Goal: Task Accomplishment & Management: Use online tool/utility

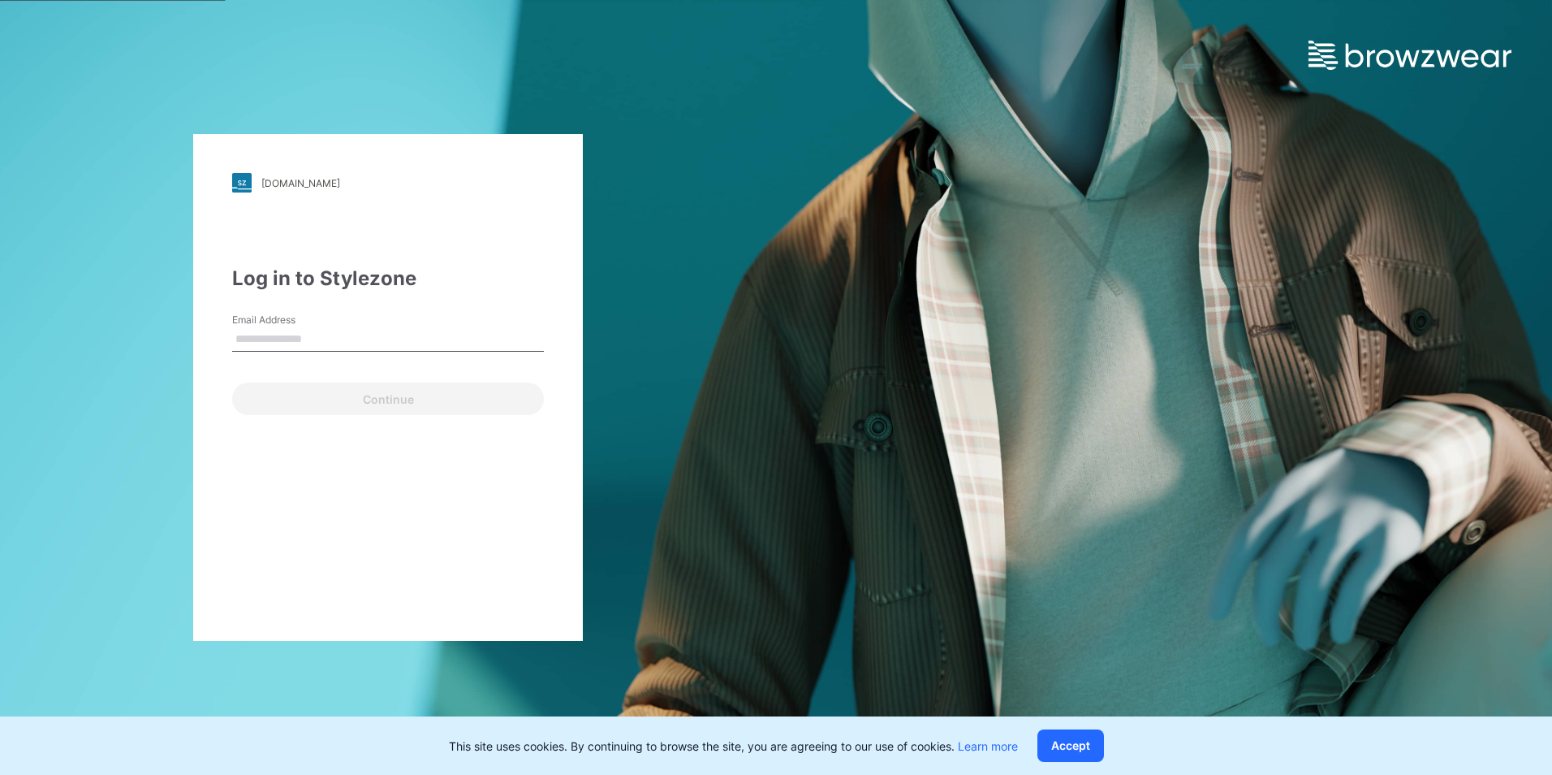
click at [251, 340] on input "Email Address" at bounding box center [388, 339] width 312 height 24
type input "**********"
click at [710, 274] on div "**********" at bounding box center [388, 387] width 776 height 775
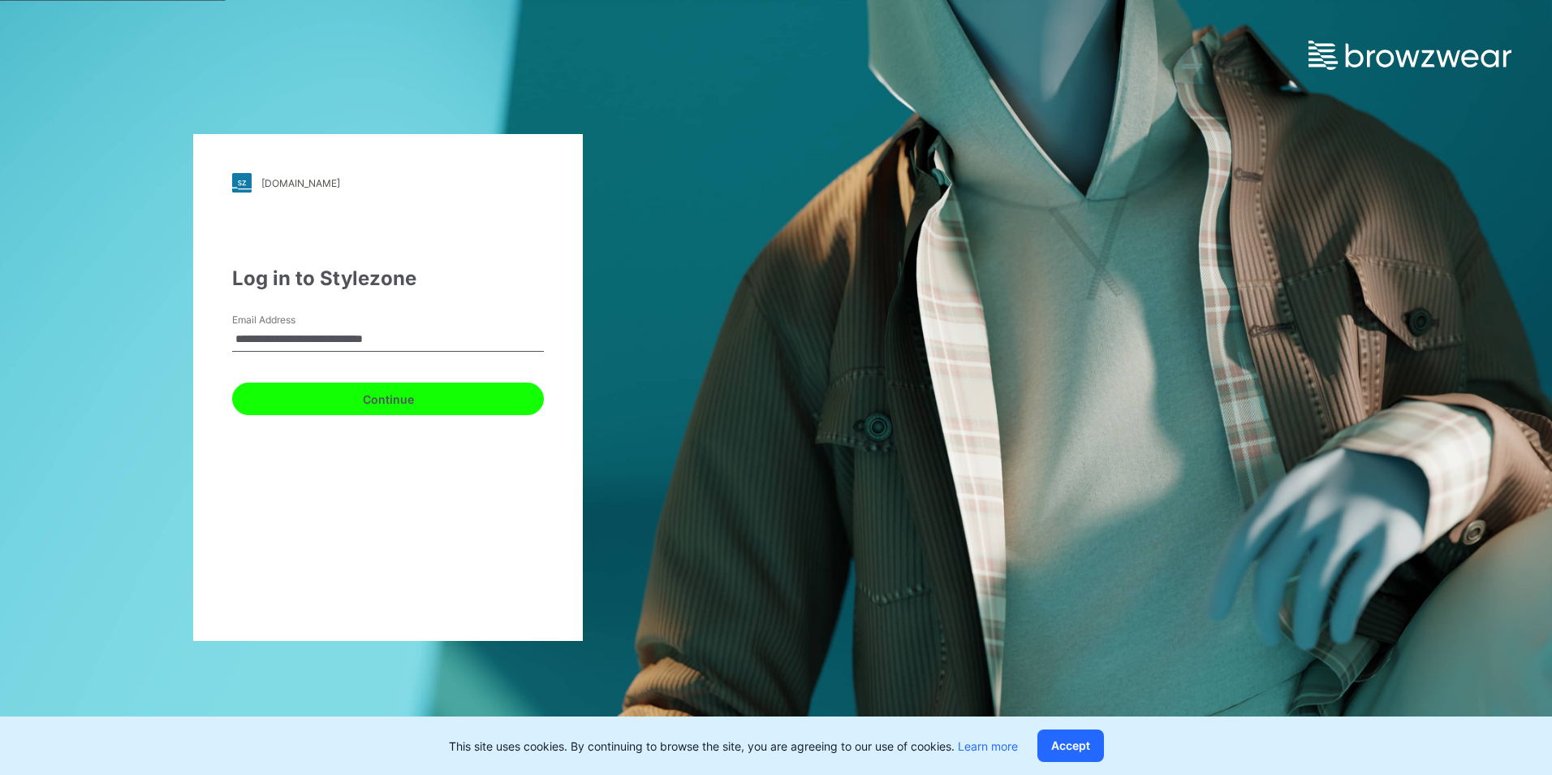
click at [431, 396] on button "Continue" at bounding box center [388, 398] width 312 height 32
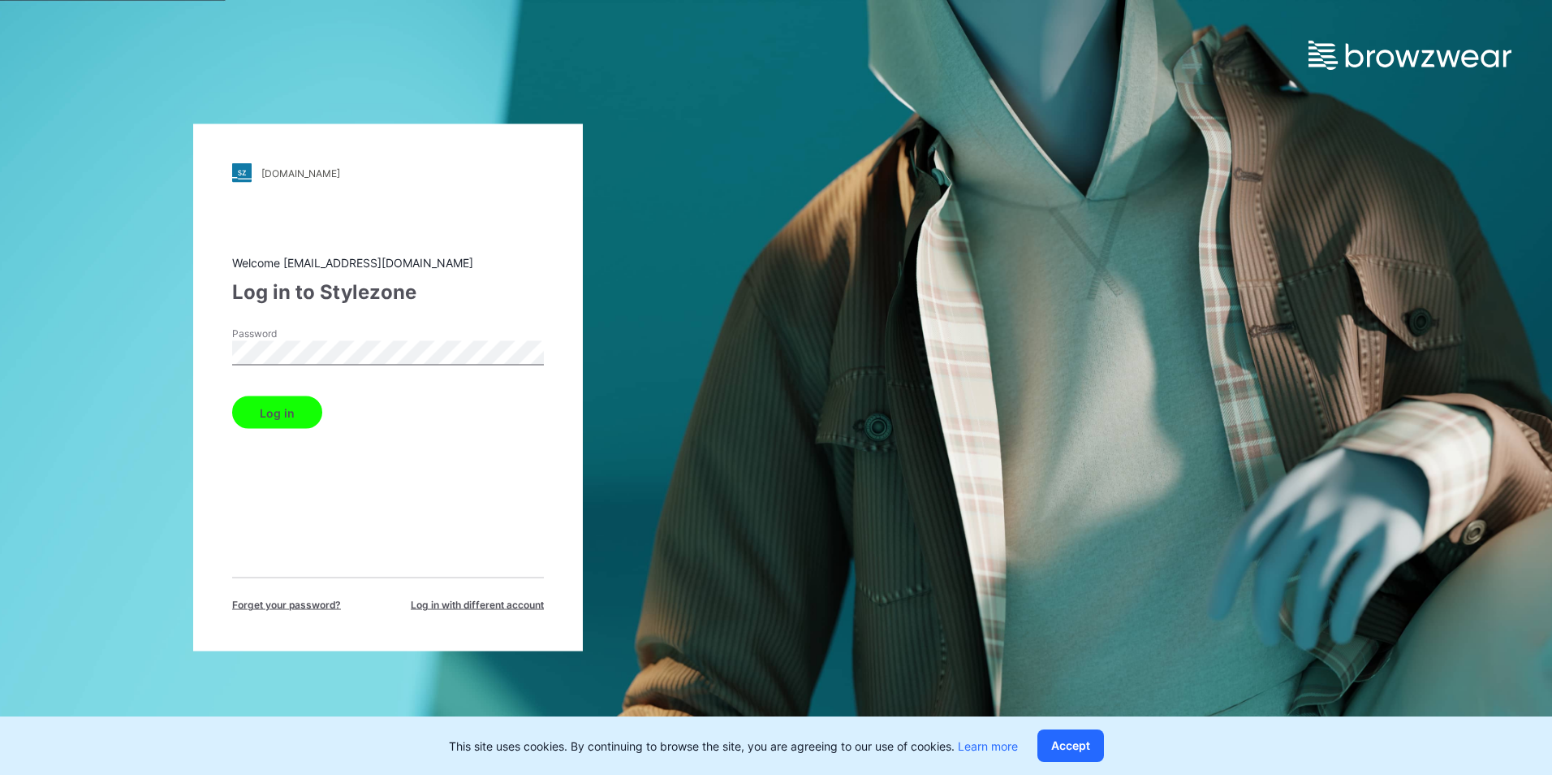
click at [297, 412] on button "Log in" at bounding box center [277, 412] width 90 height 32
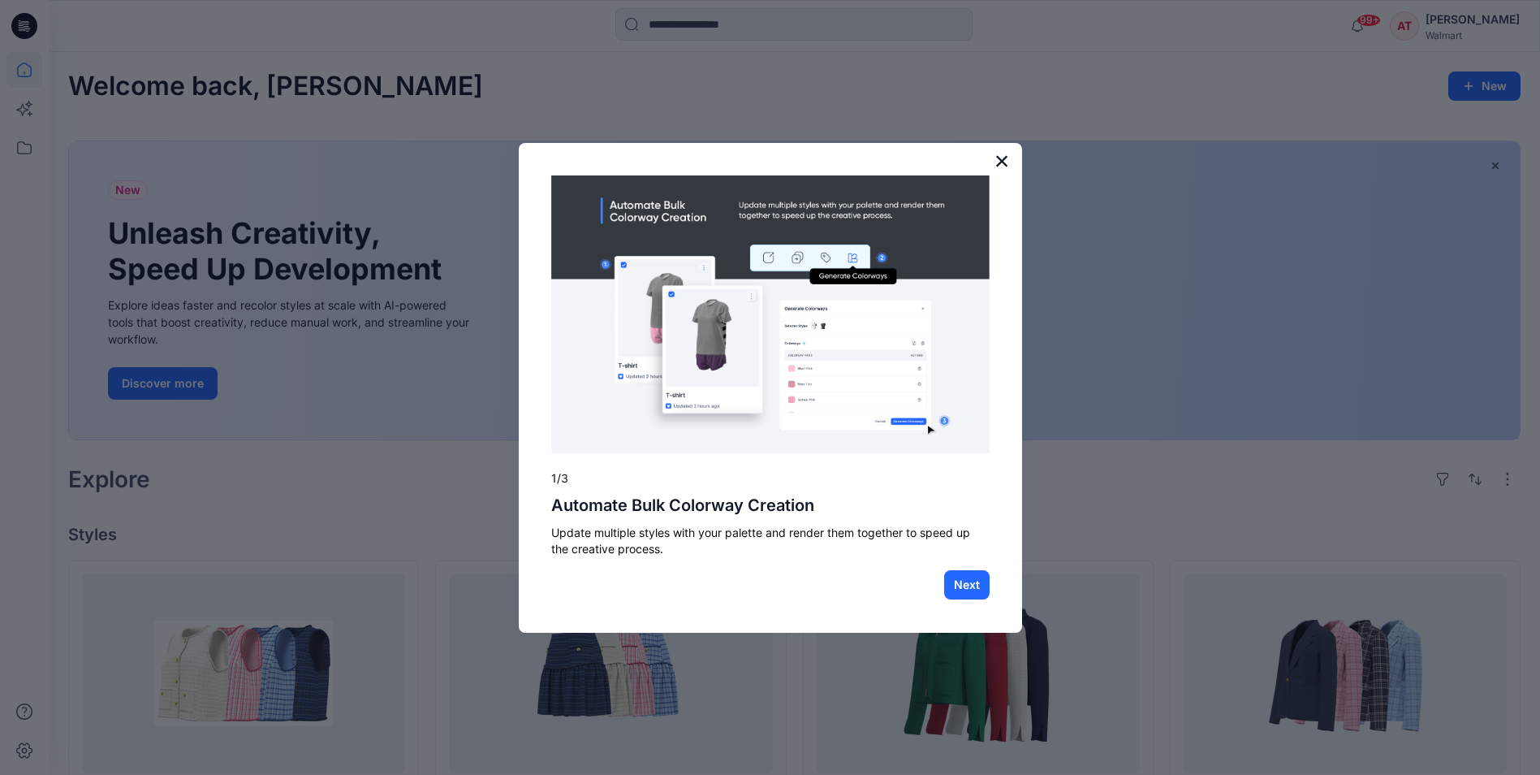
click at [1000, 162] on button "×" at bounding box center [1002, 161] width 15 height 26
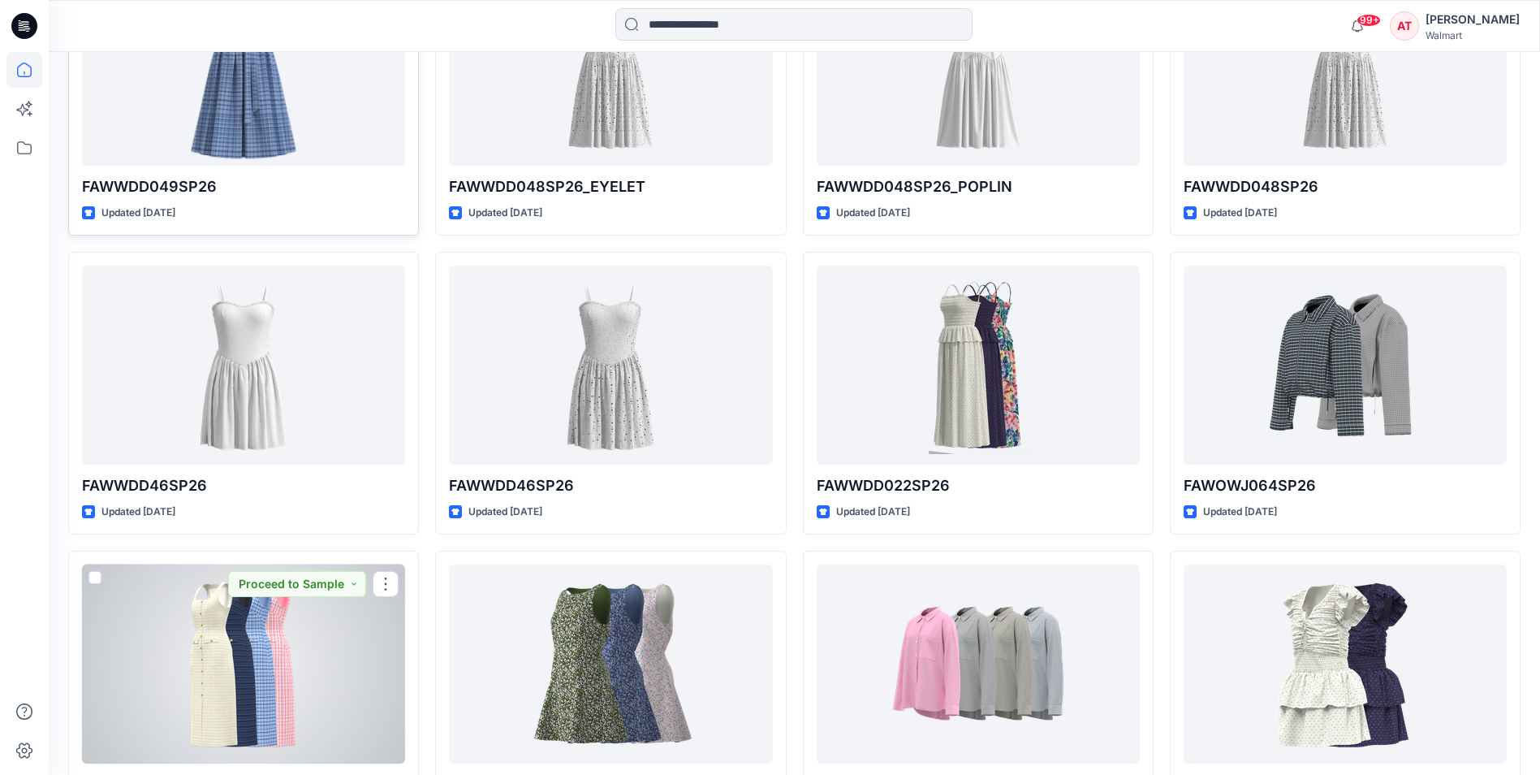
scroll to position [1150, 0]
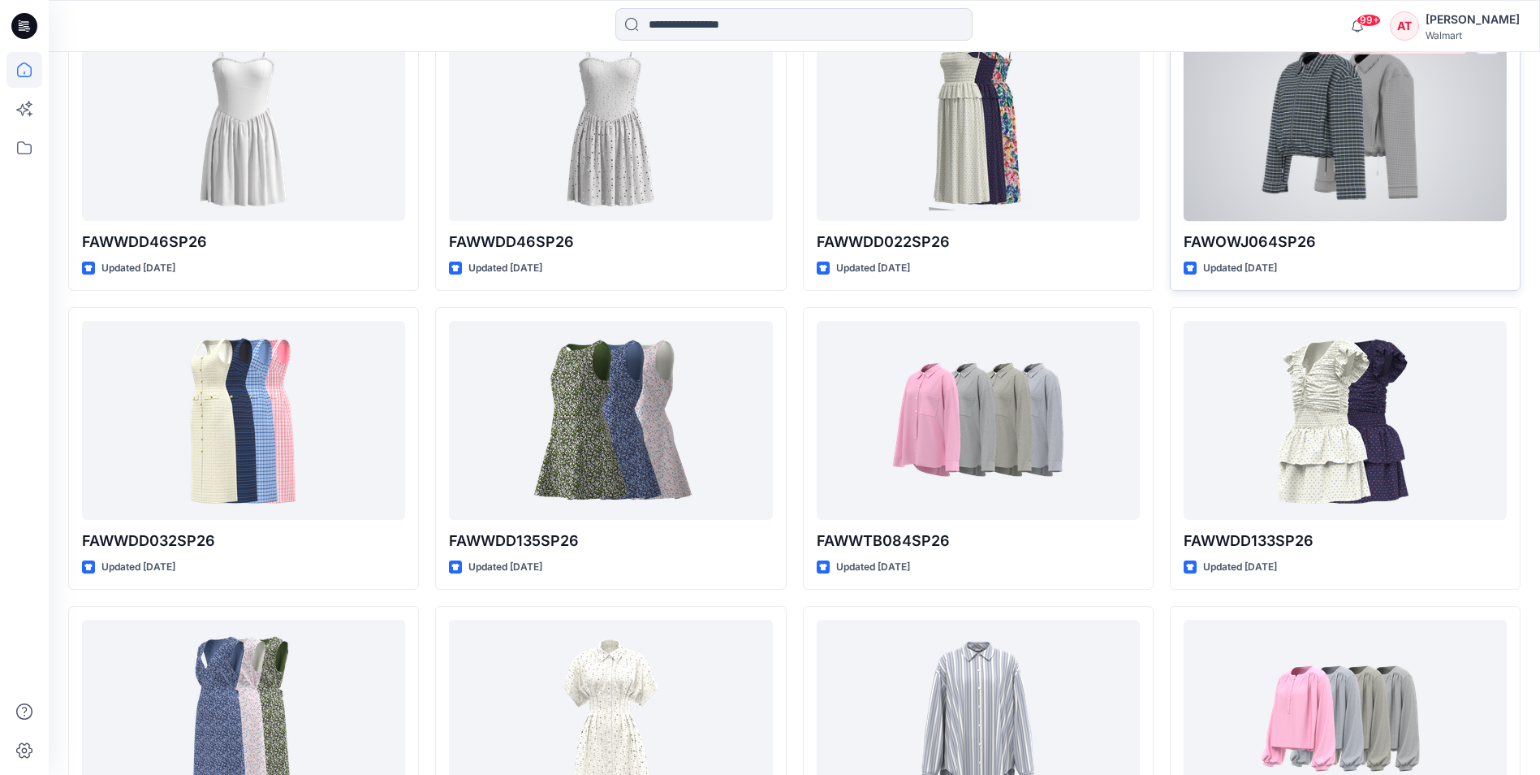
click at [1354, 215] on div at bounding box center [1345, 121] width 323 height 199
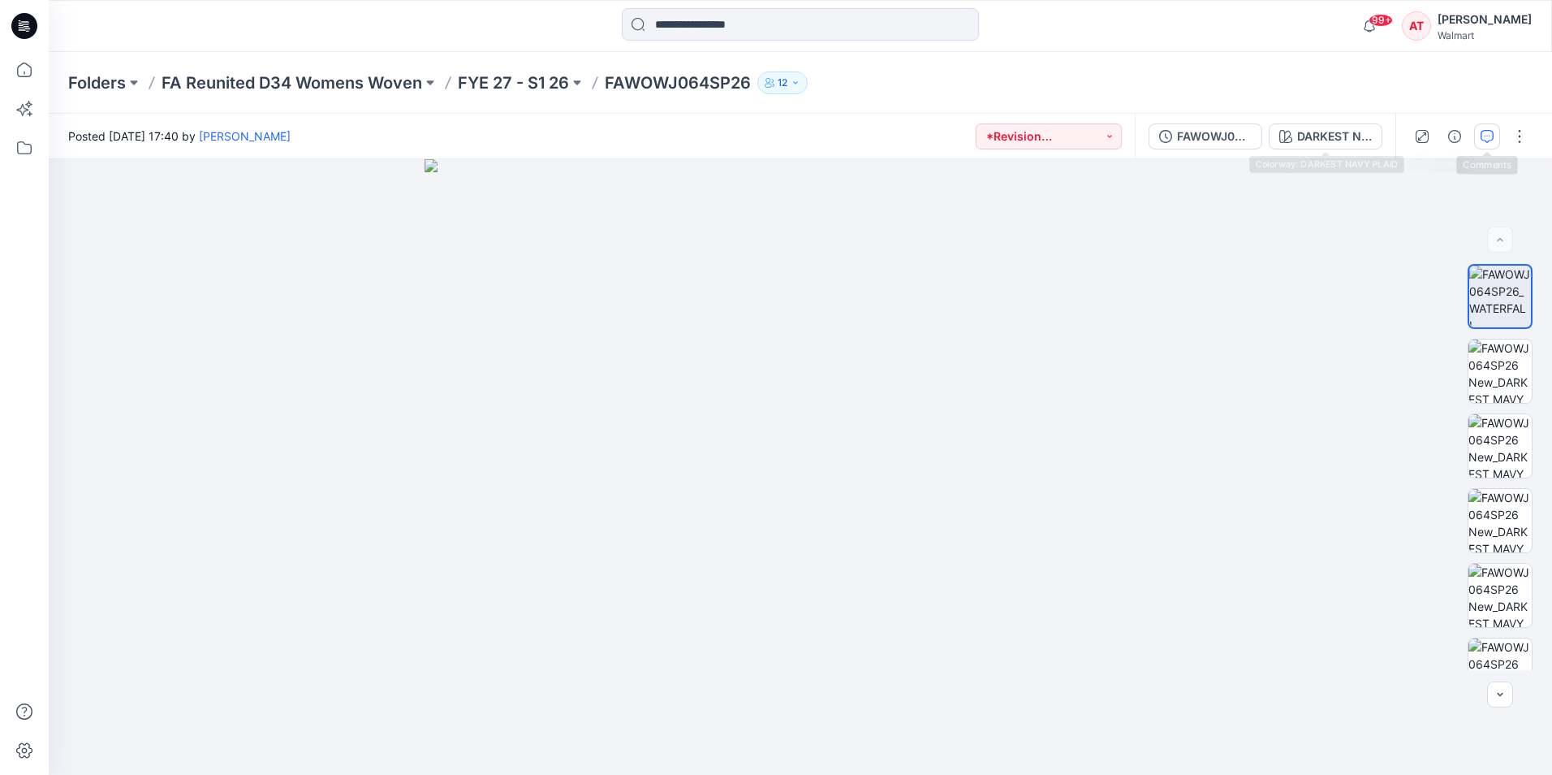
click at [1480, 136] on button "button" at bounding box center [1487, 136] width 26 height 26
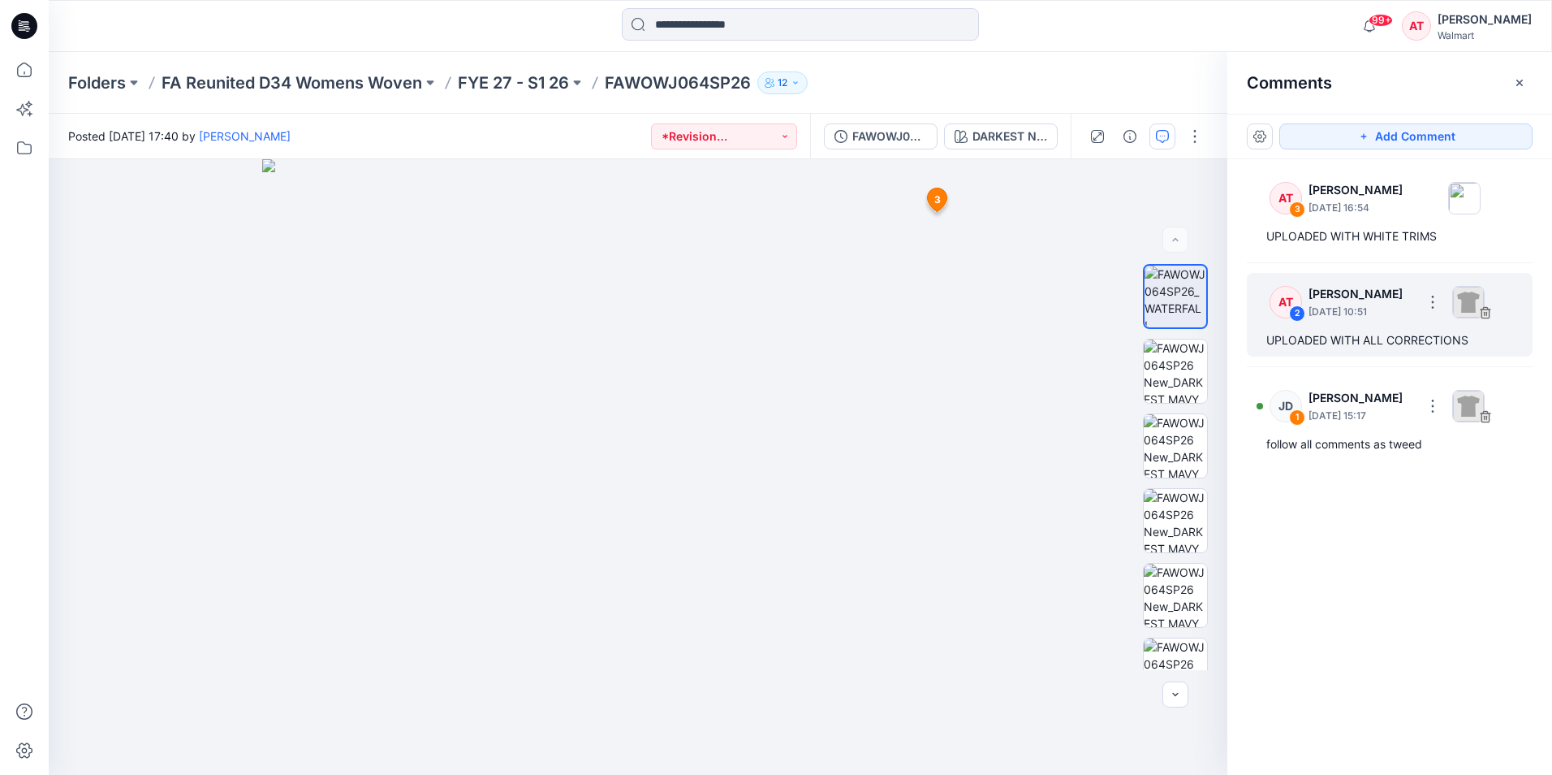
click at [1381, 322] on div "AT 2 [PERSON_NAME] [DATE] 10:51" at bounding box center [1369, 301] width 224 height 45
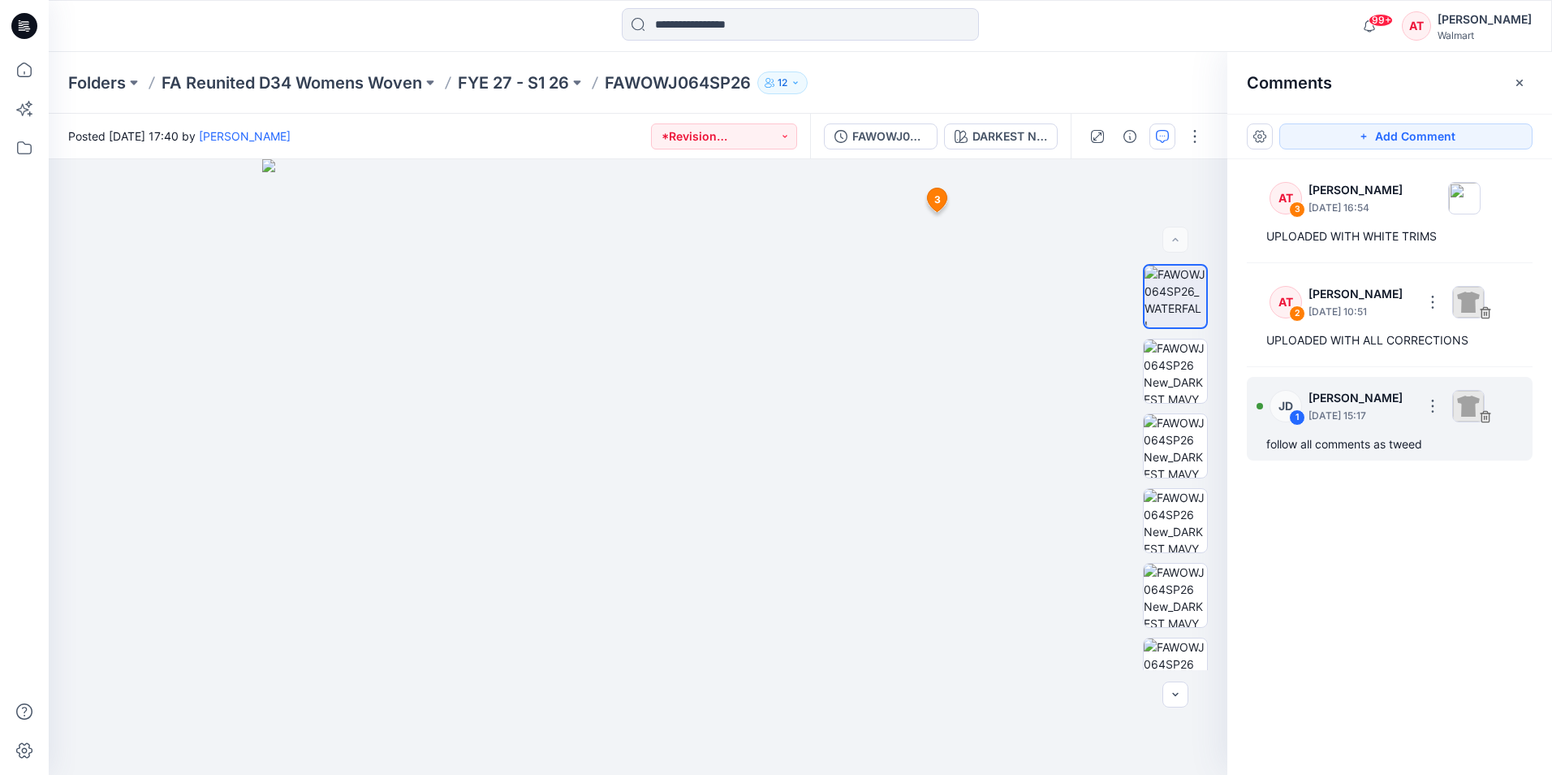
click at [1373, 324] on div "JD 1 [PERSON_NAME] [DATE] 15:17" at bounding box center [1369, 301] width 224 height 45
click at [1528, 80] on button "button" at bounding box center [1520, 83] width 26 height 26
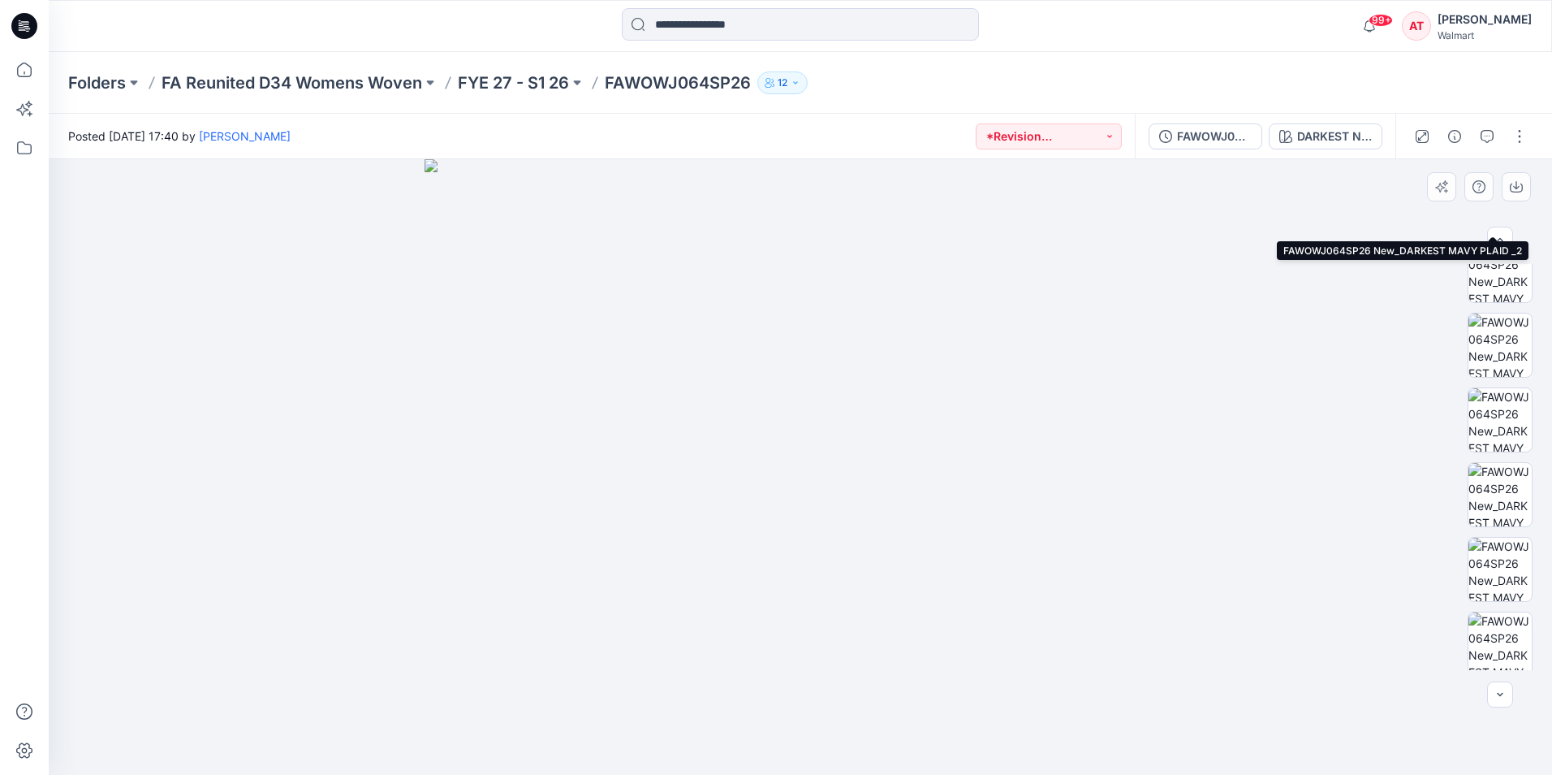
scroll to position [406, 0]
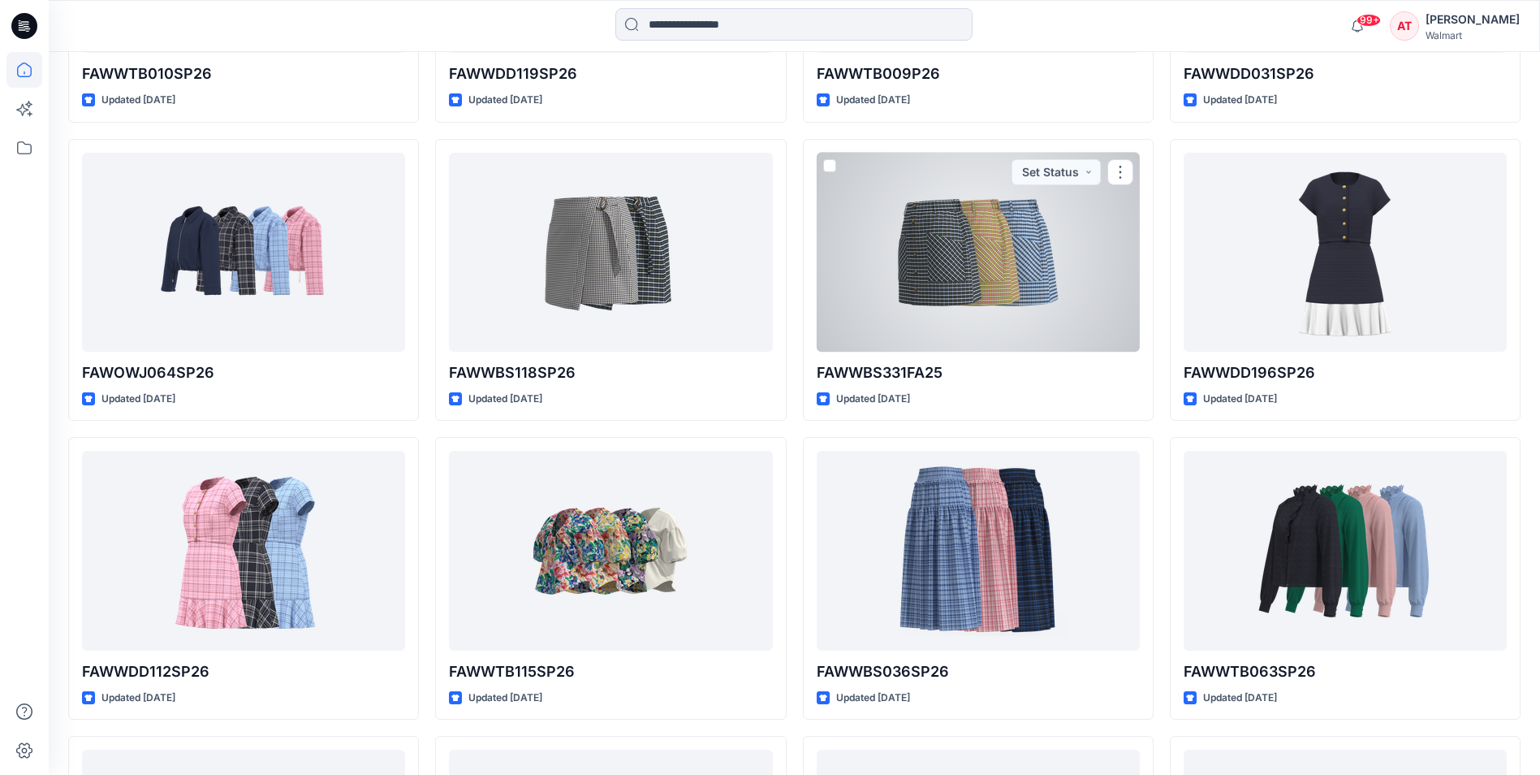
scroll to position [2133, 0]
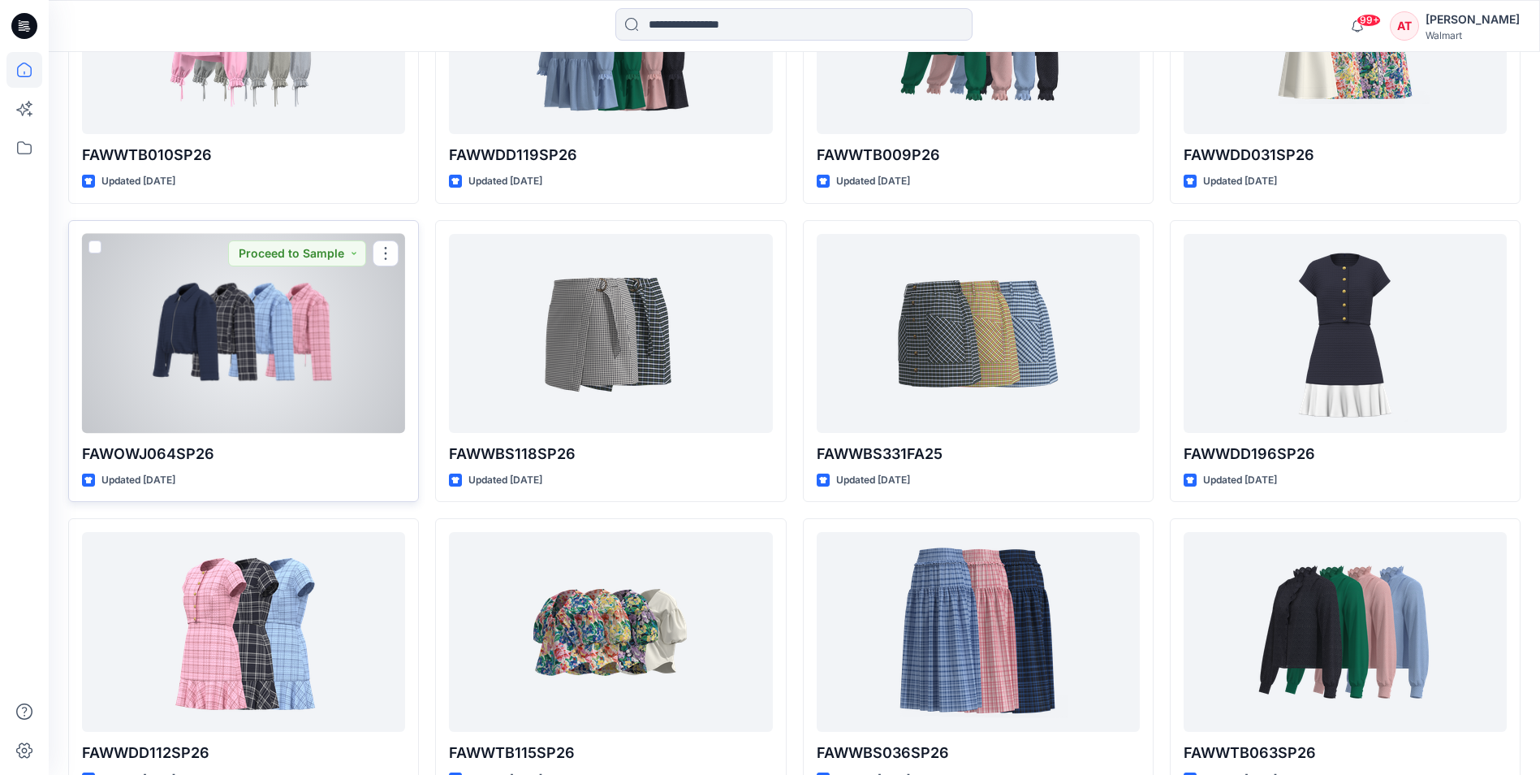
click at [349, 391] on div at bounding box center [243, 333] width 323 height 199
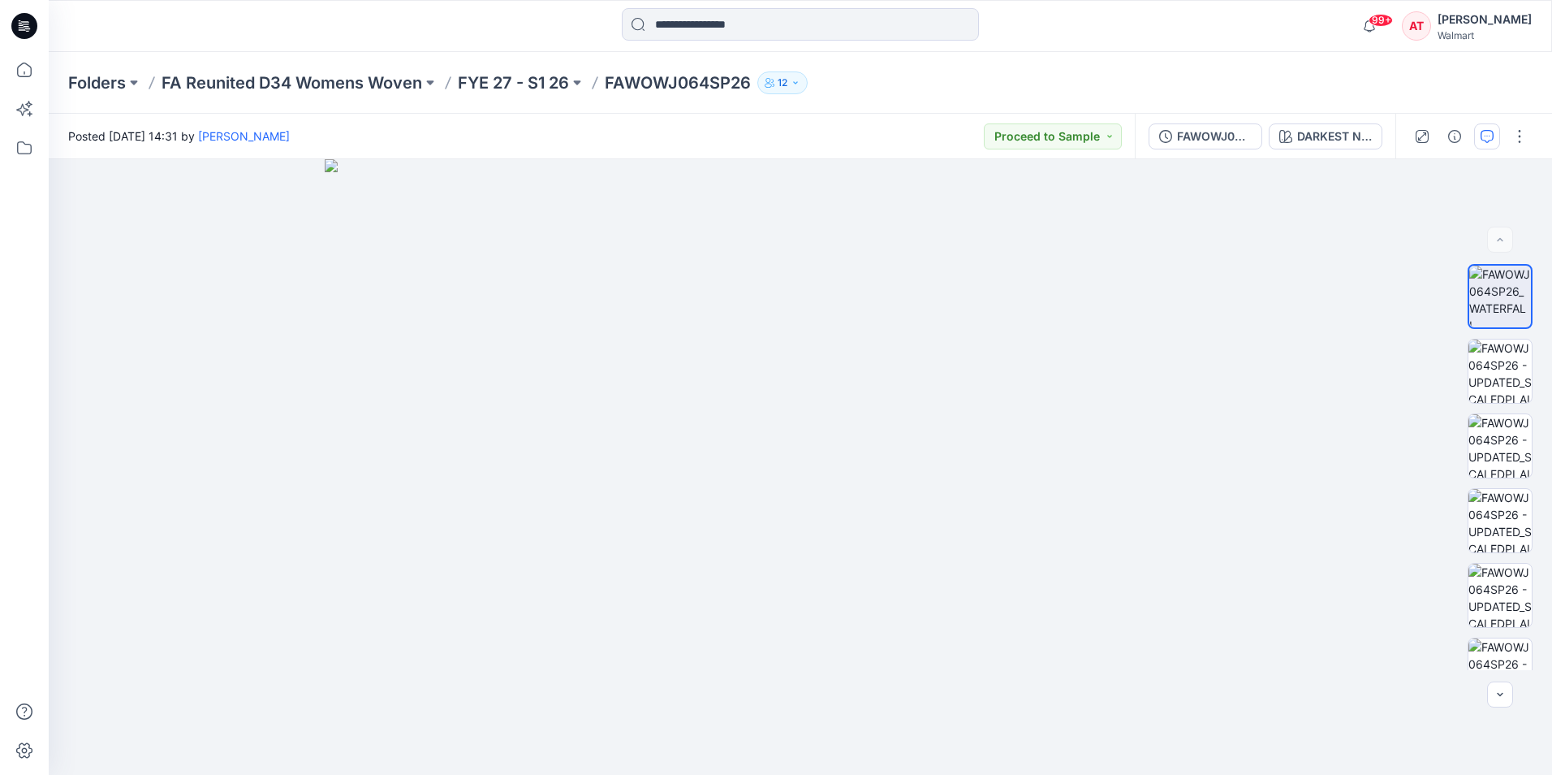
click at [1482, 139] on icon "button" at bounding box center [1487, 136] width 13 height 13
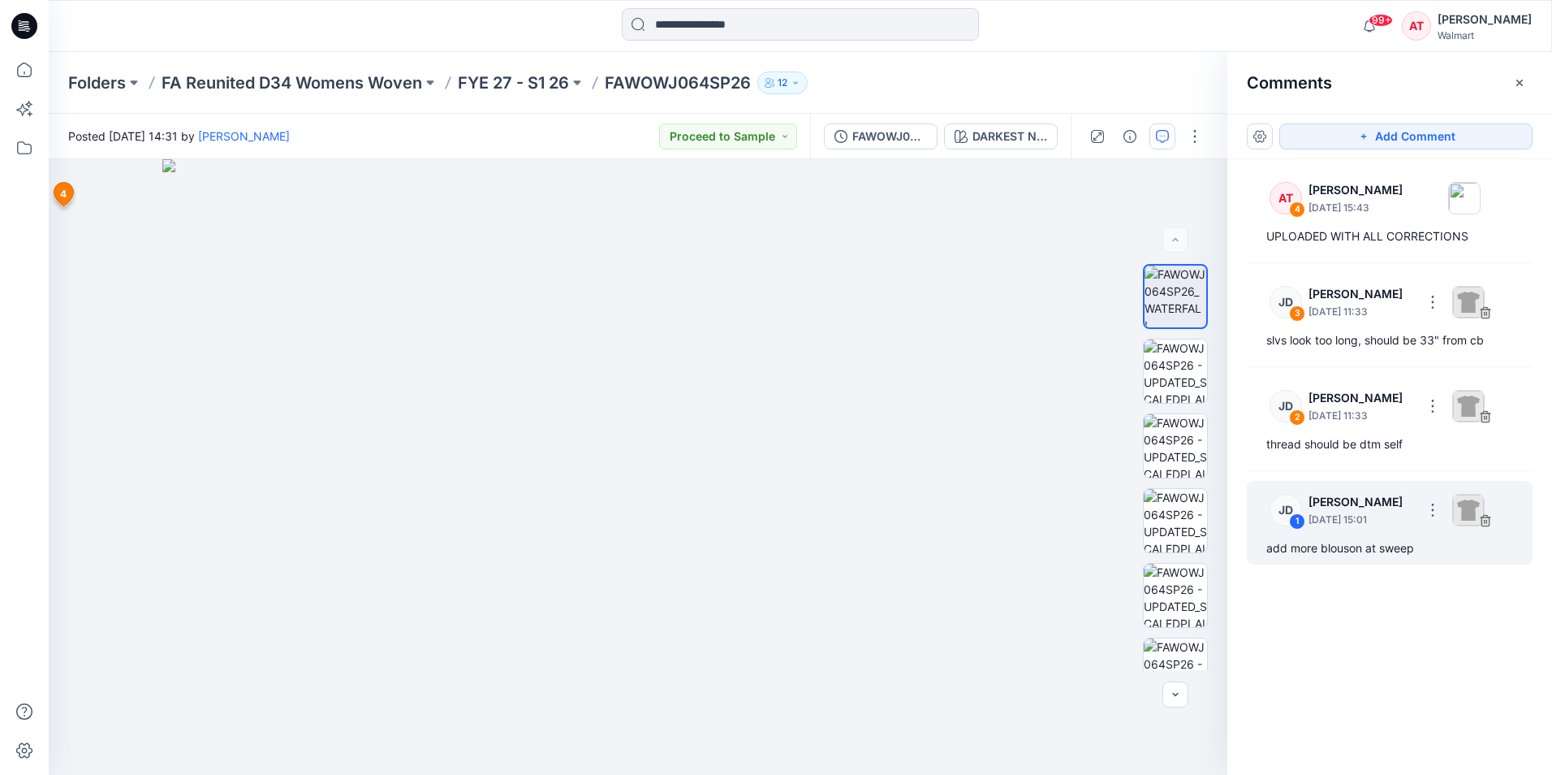
click at [1396, 324] on div "JD 1 [PERSON_NAME] [DATE] 15:01" at bounding box center [1369, 301] width 224 height 45
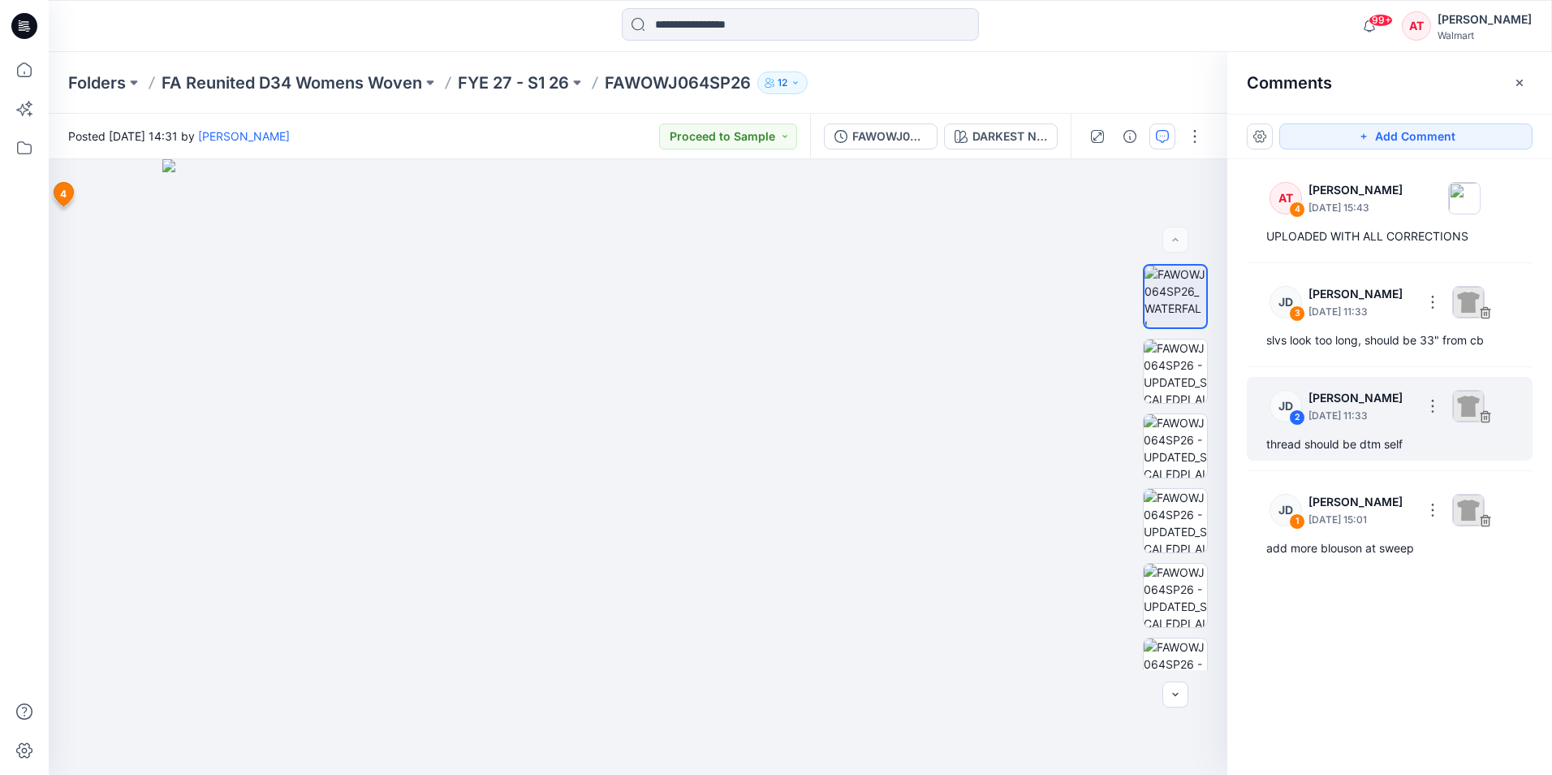
click at [1375, 434] on div "thread should be dtm self" at bounding box center [1390, 443] width 247 height 19
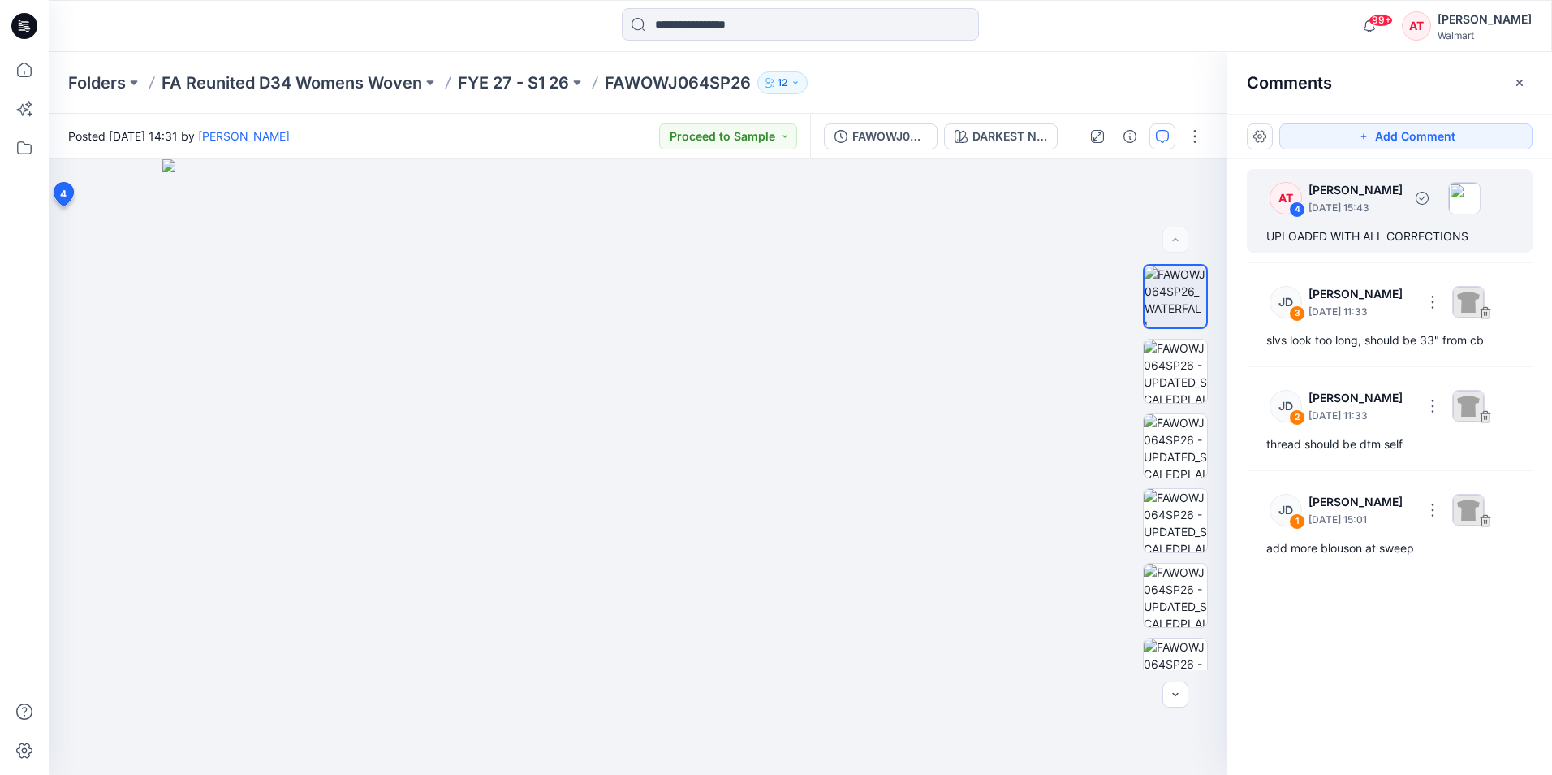
click at [1380, 232] on div "UPLOADED WITH ALL CORRECTIONS" at bounding box center [1390, 236] width 247 height 19
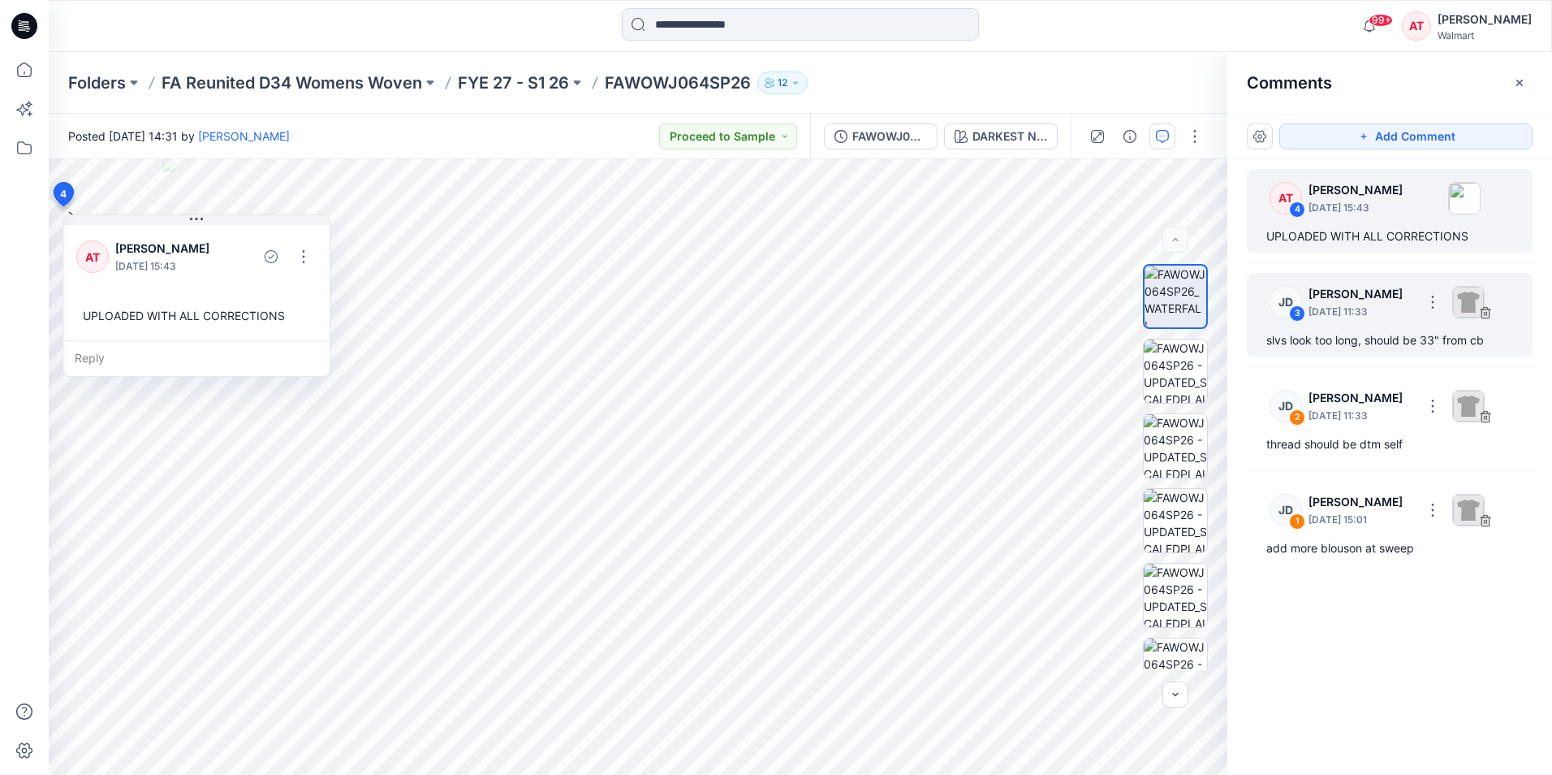
click at [1363, 336] on div "slvs look too long, should be 33" from cb" at bounding box center [1390, 339] width 247 height 19
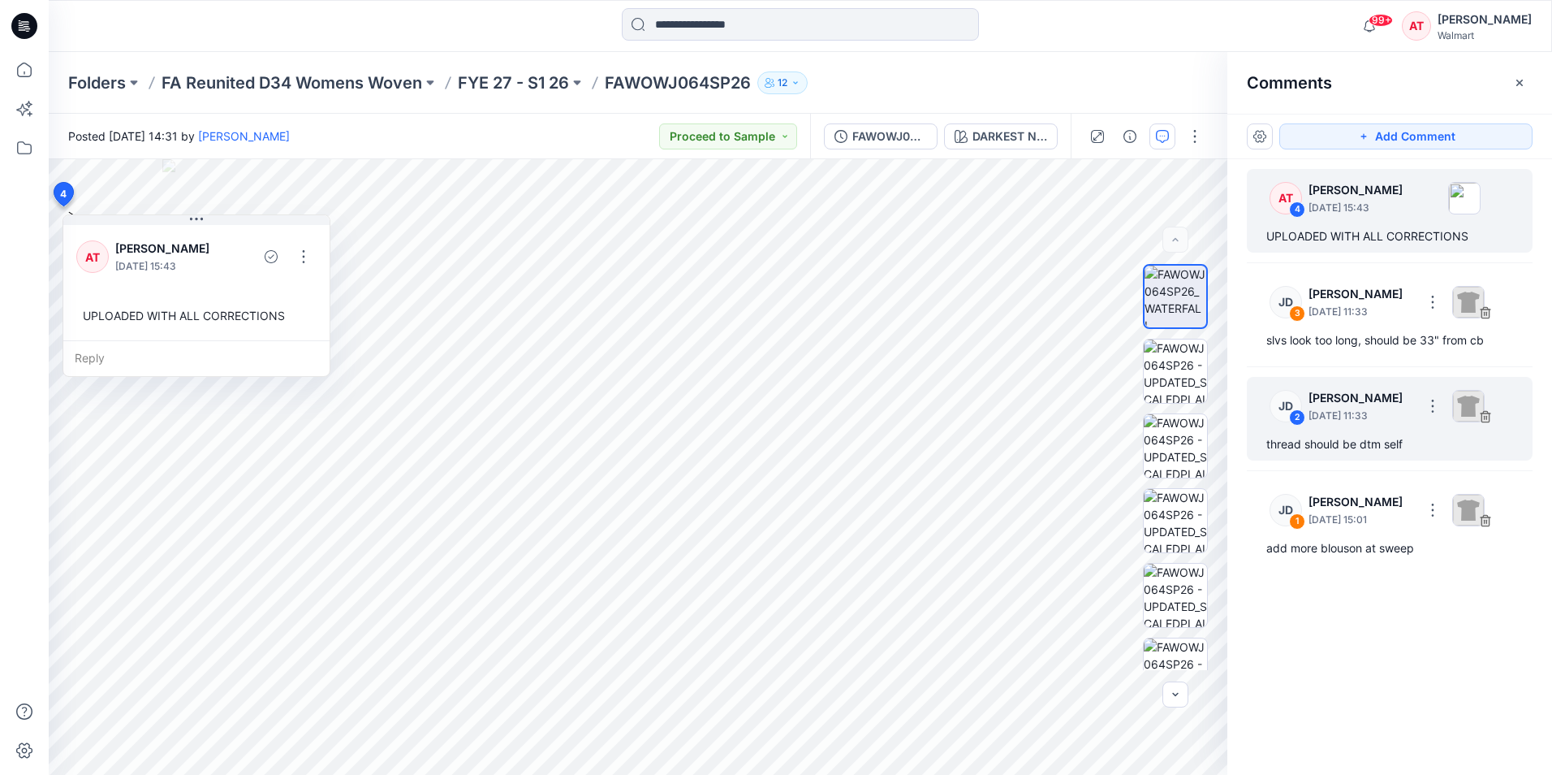
click at [1358, 320] on p "[DATE] 11:33" at bounding box center [1361, 312] width 105 height 16
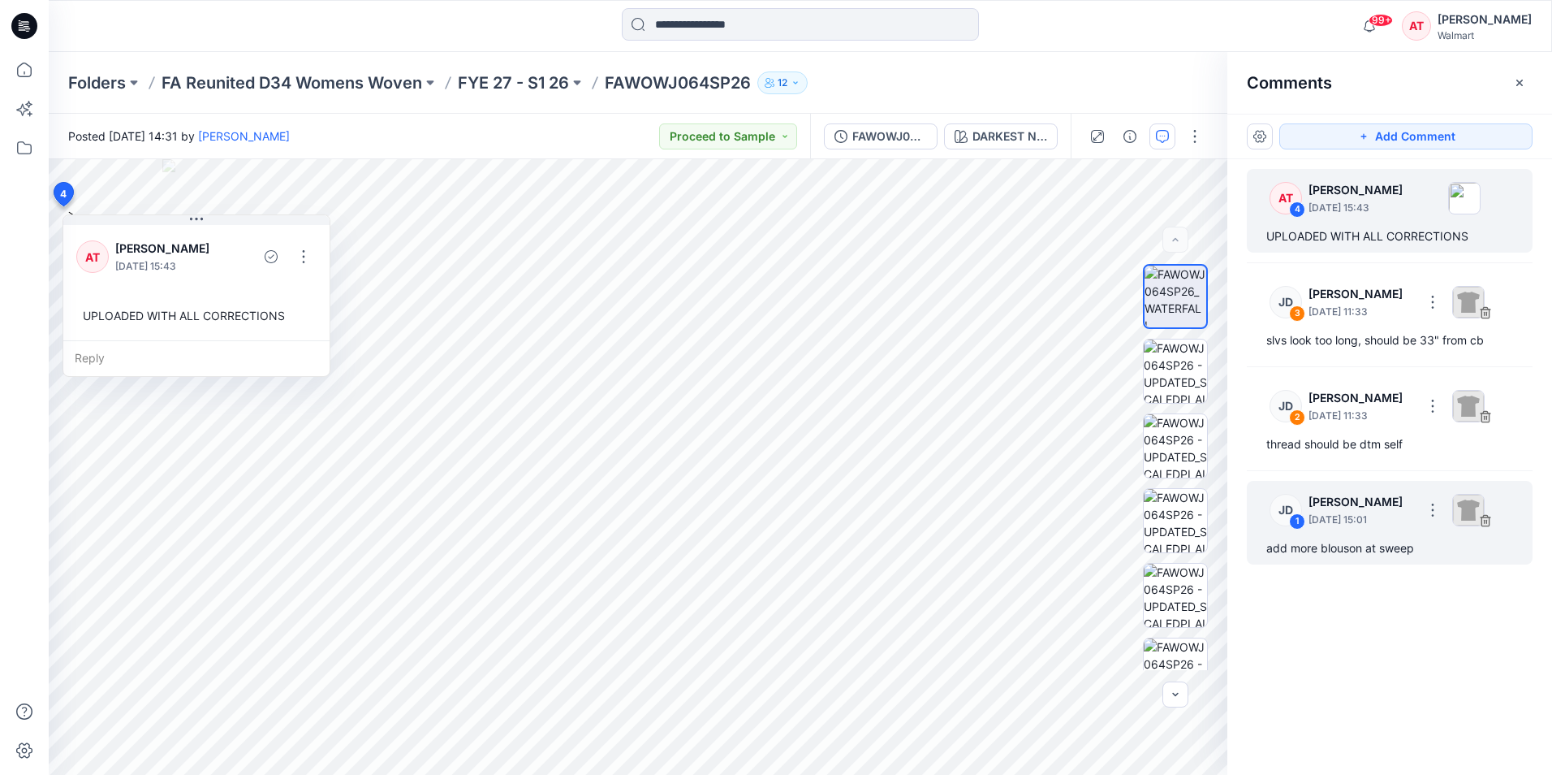
click at [1358, 320] on p "[DATE] 15:01" at bounding box center [1361, 312] width 105 height 16
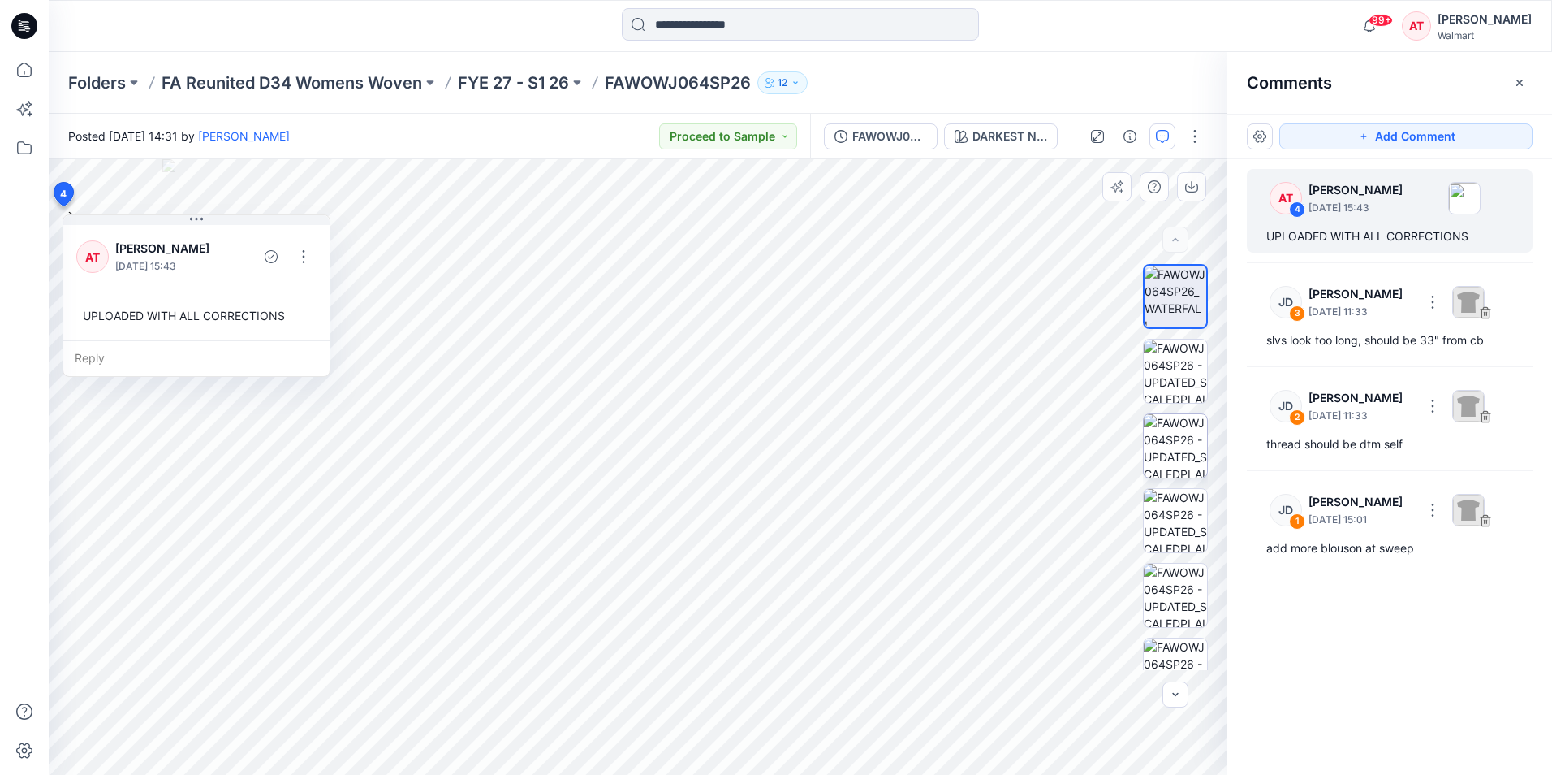
drag, startPoint x: 1367, startPoint y: 637, endPoint x: 1162, endPoint y: 476, distance: 260.7
click at [1368, 637] on div "AT 4 [PERSON_NAME] [DATE] 15:43 UPLOADED WITH ALL CORRECTIONS JD 3 [PERSON_NAME…" at bounding box center [1390, 436] width 325 height 555
drag, startPoint x: 1187, startPoint y: 348, endPoint x: 1181, endPoint y: 386, distance: 39.4
click at [1189, 351] on img at bounding box center [1175, 370] width 63 height 63
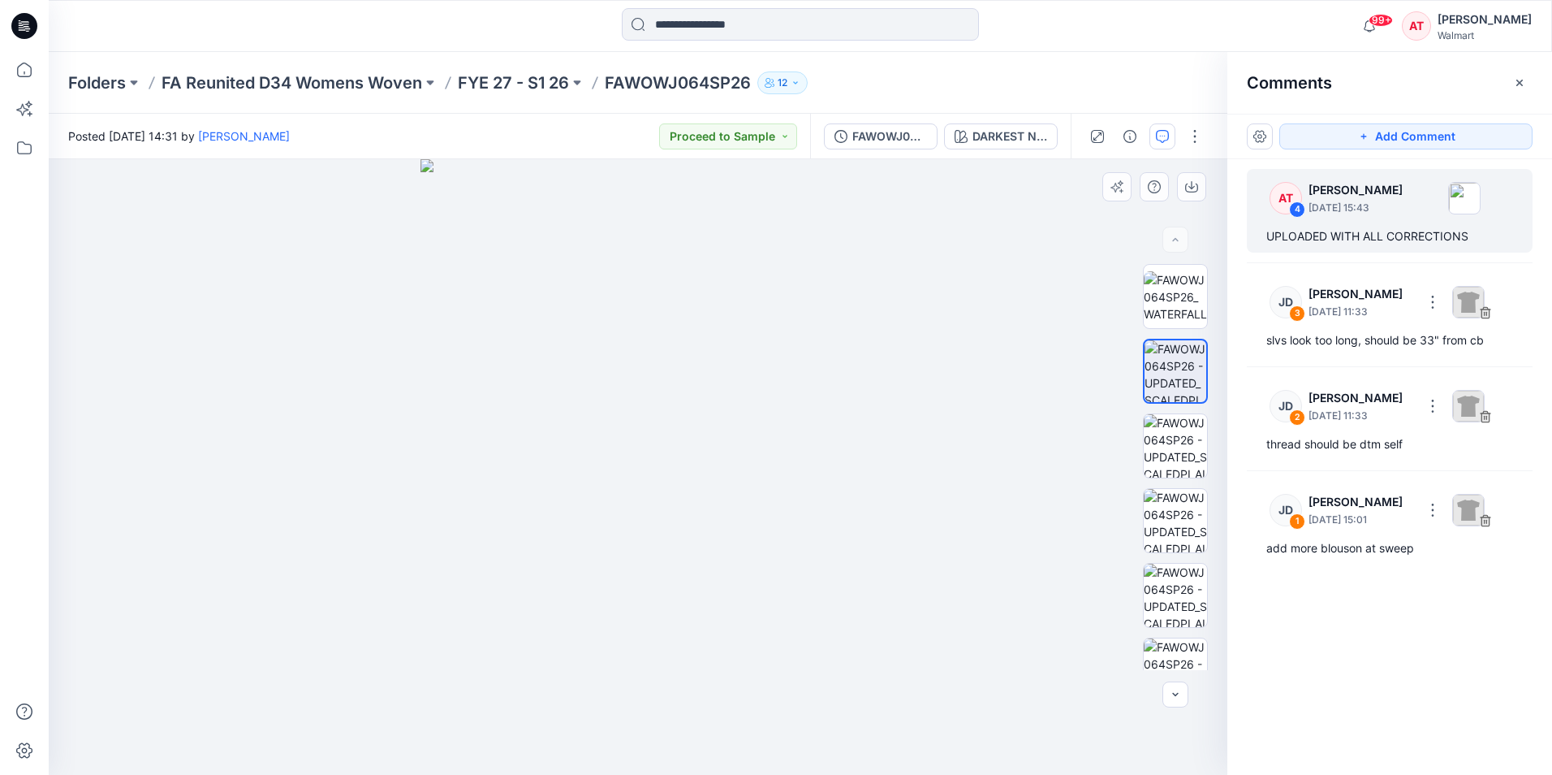
click at [1179, 412] on div at bounding box center [1175, 467] width 65 height 406
click at [1179, 303] on img at bounding box center [1175, 296] width 63 height 51
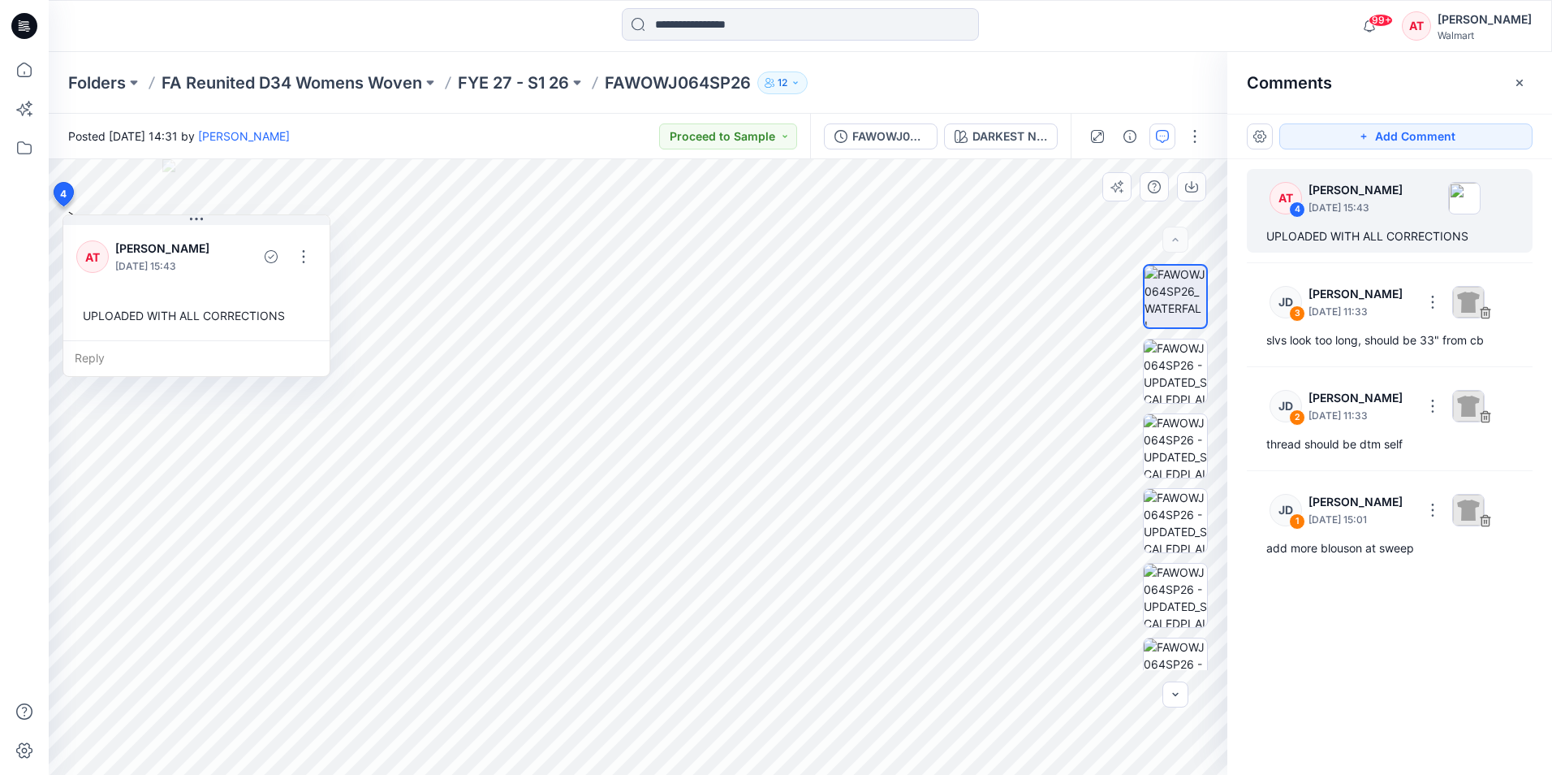
click at [1180, 287] on img at bounding box center [1176, 297] width 62 height 62
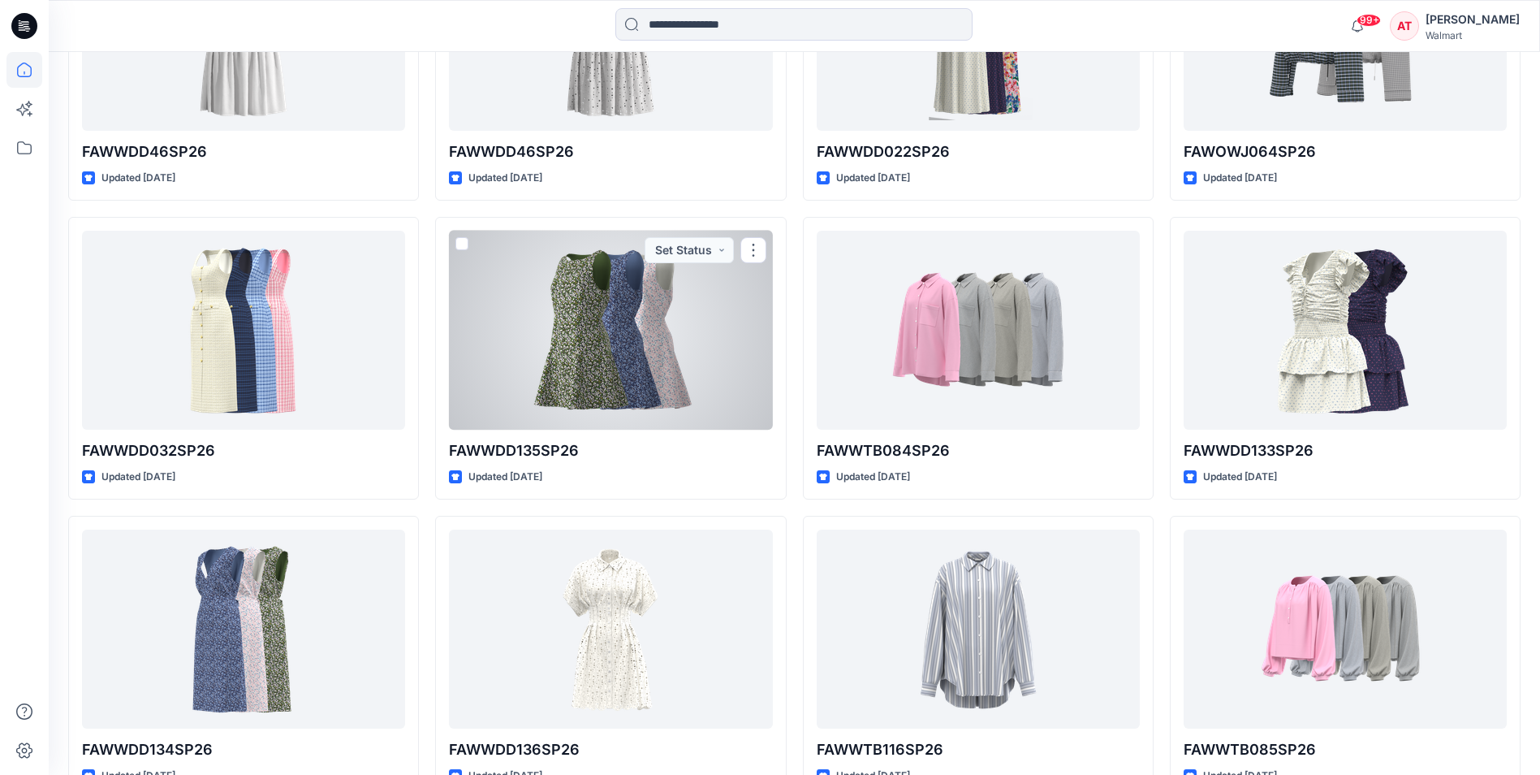
scroll to position [915, 0]
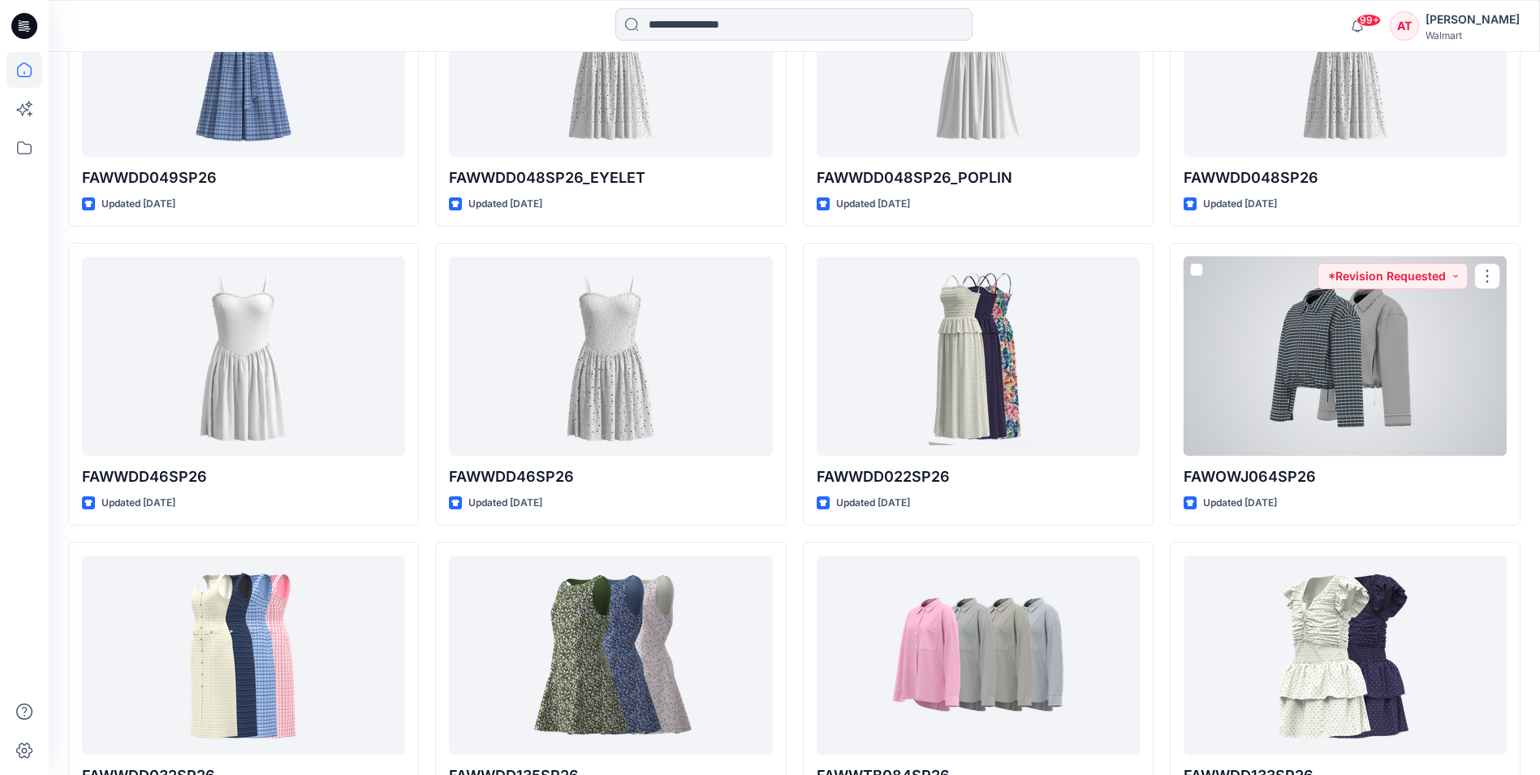
drag, startPoint x: 1339, startPoint y: 329, endPoint x: 1322, endPoint y: 338, distance: 19.2
click at [1339, 329] on div at bounding box center [1345, 356] width 323 height 199
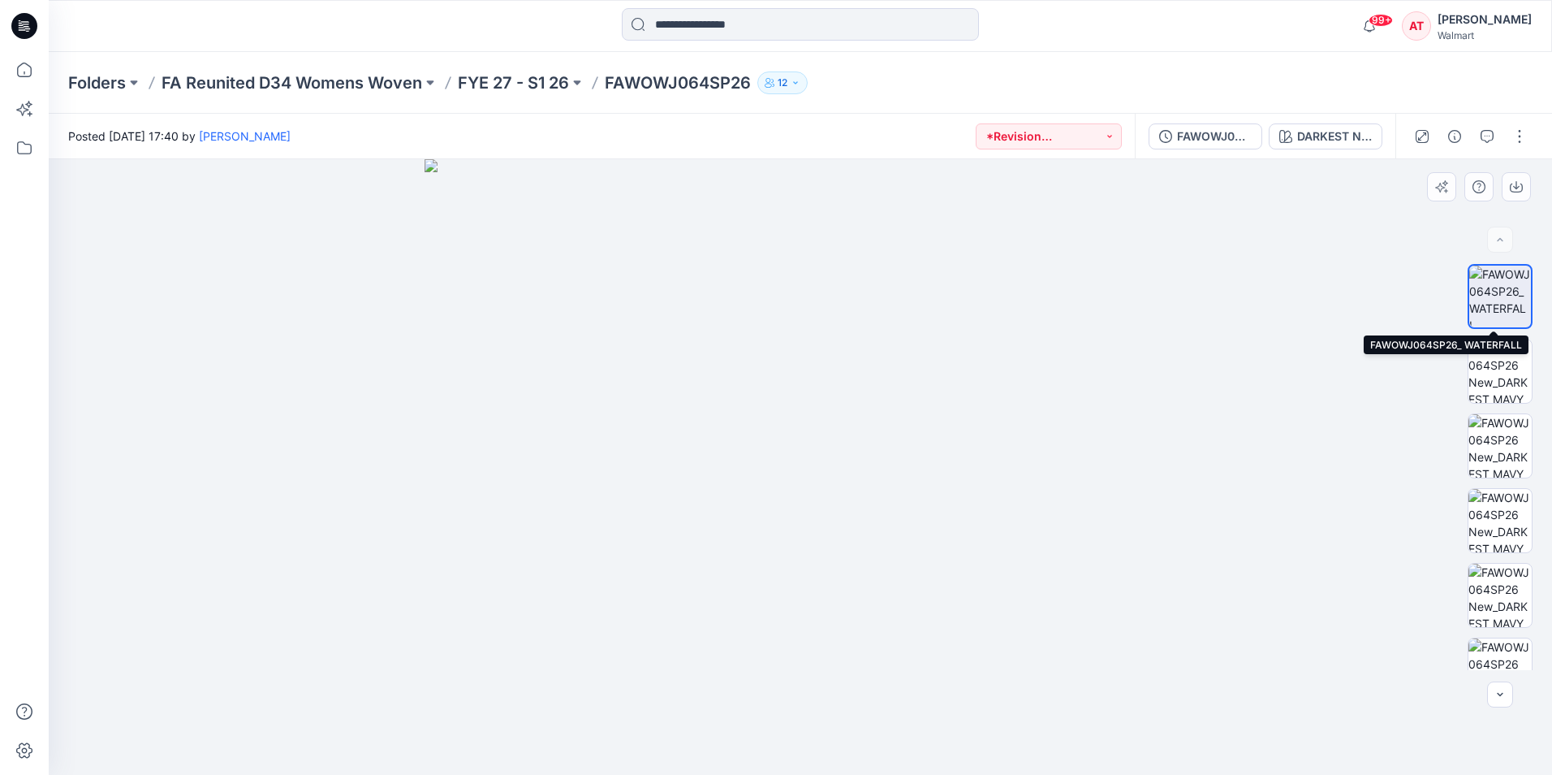
click at [1505, 295] on img at bounding box center [1501, 297] width 62 height 62
click at [1485, 149] on div at bounding box center [1471, 136] width 150 height 45
click at [1487, 143] on button "button" at bounding box center [1487, 136] width 26 height 26
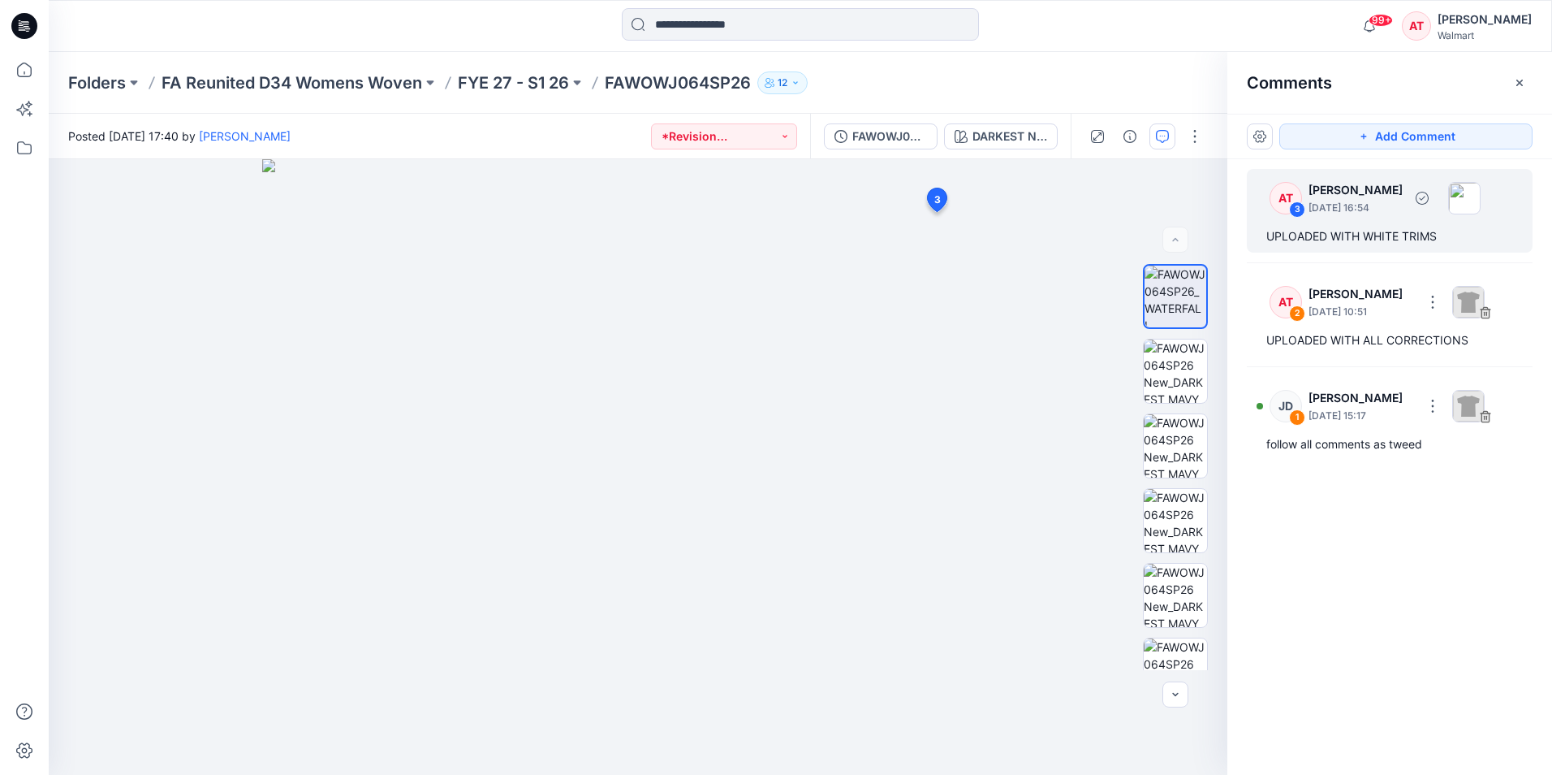
click at [1387, 216] on div "AT 3 [PERSON_NAME] [DATE] 16:54" at bounding box center [1369, 197] width 224 height 45
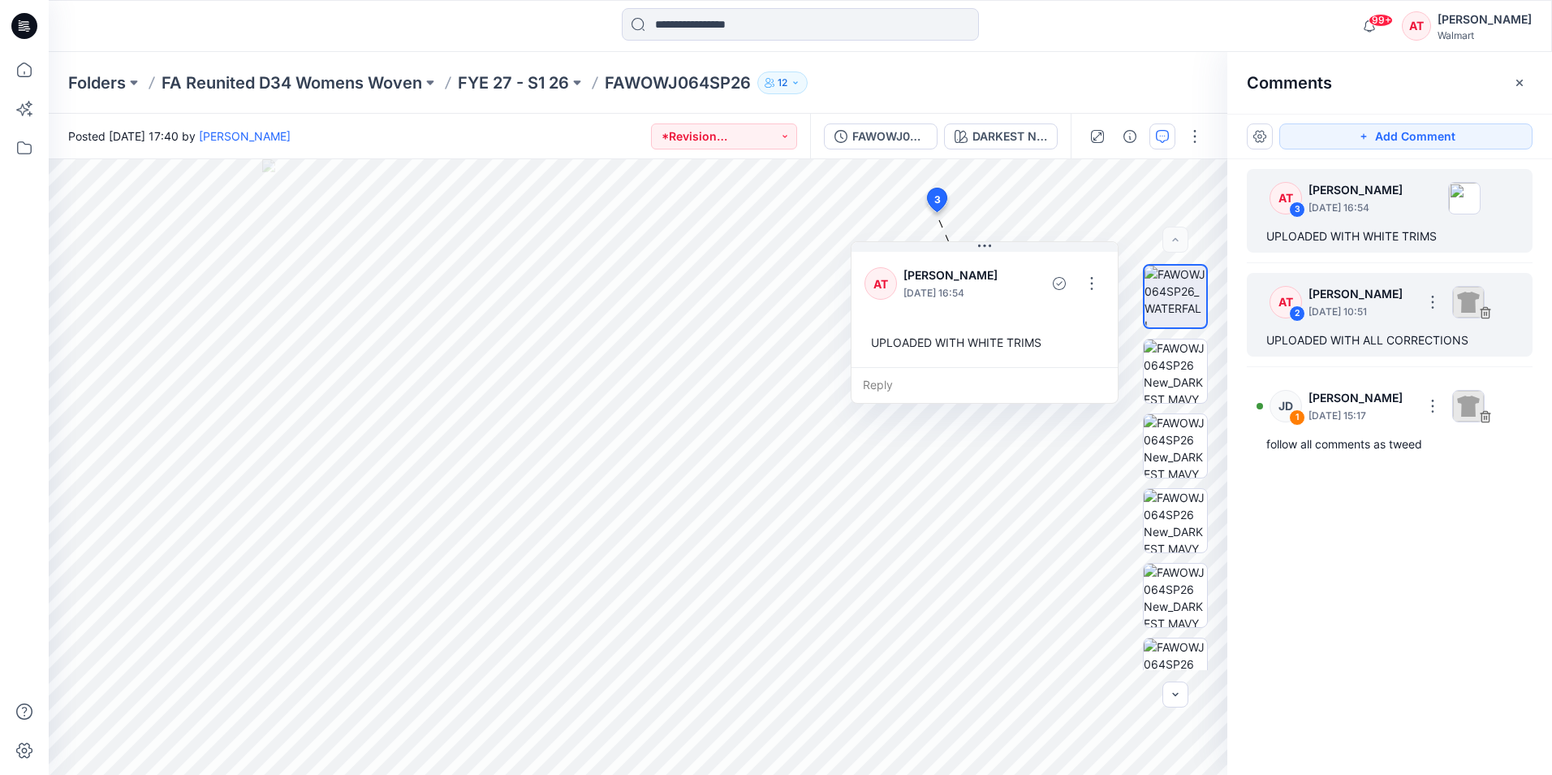
click at [1379, 335] on div "UPLOADED WITH ALL CORRECTIONS" at bounding box center [1390, 339] width 247 height 19
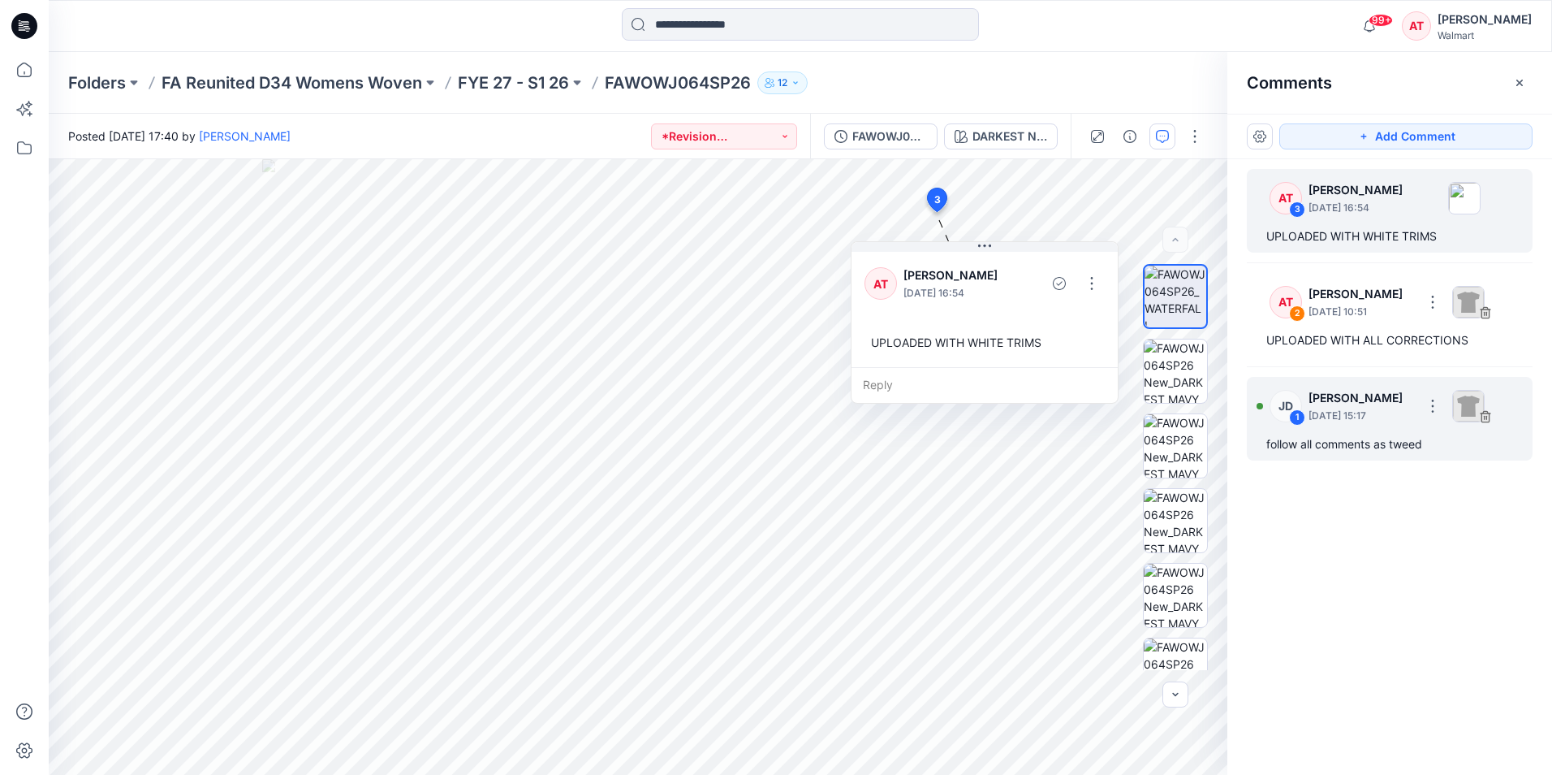
click at [1392, 320] on p "[DATE] 15:17" at bounding box center [1361, 312] width 105 height 16
click at [1407, 552] on div "AT 3 [PERSON_NAME] [DATE] 16:54 UPLOADED WITH WHITE TRIMS AT 2 [PERSON_NAME] [D…" at bounding box center [1390, 436] width 325 height 555
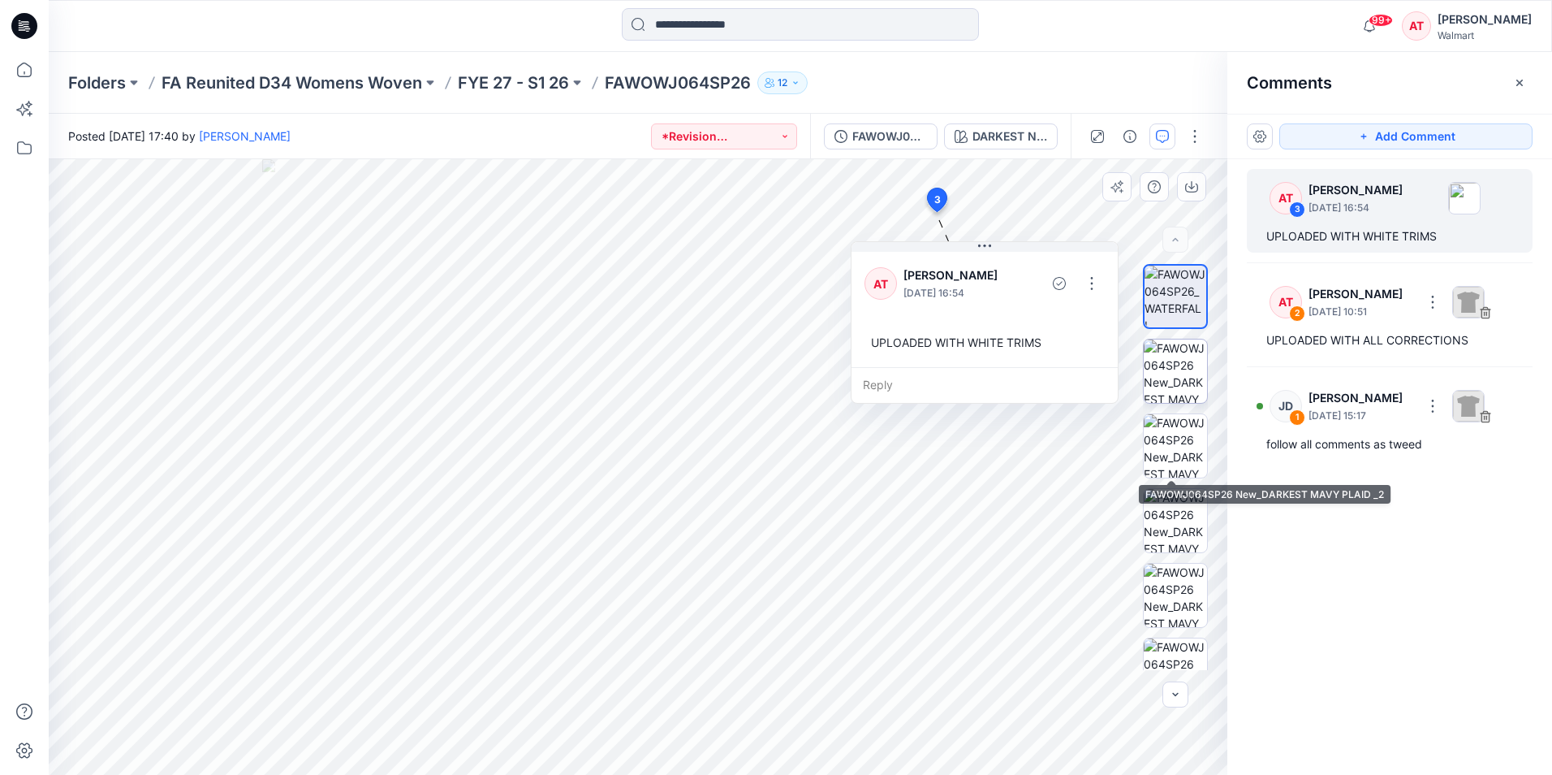
click at [1156, 366] on img at bounding box center [1175, 370] width 63 height 63
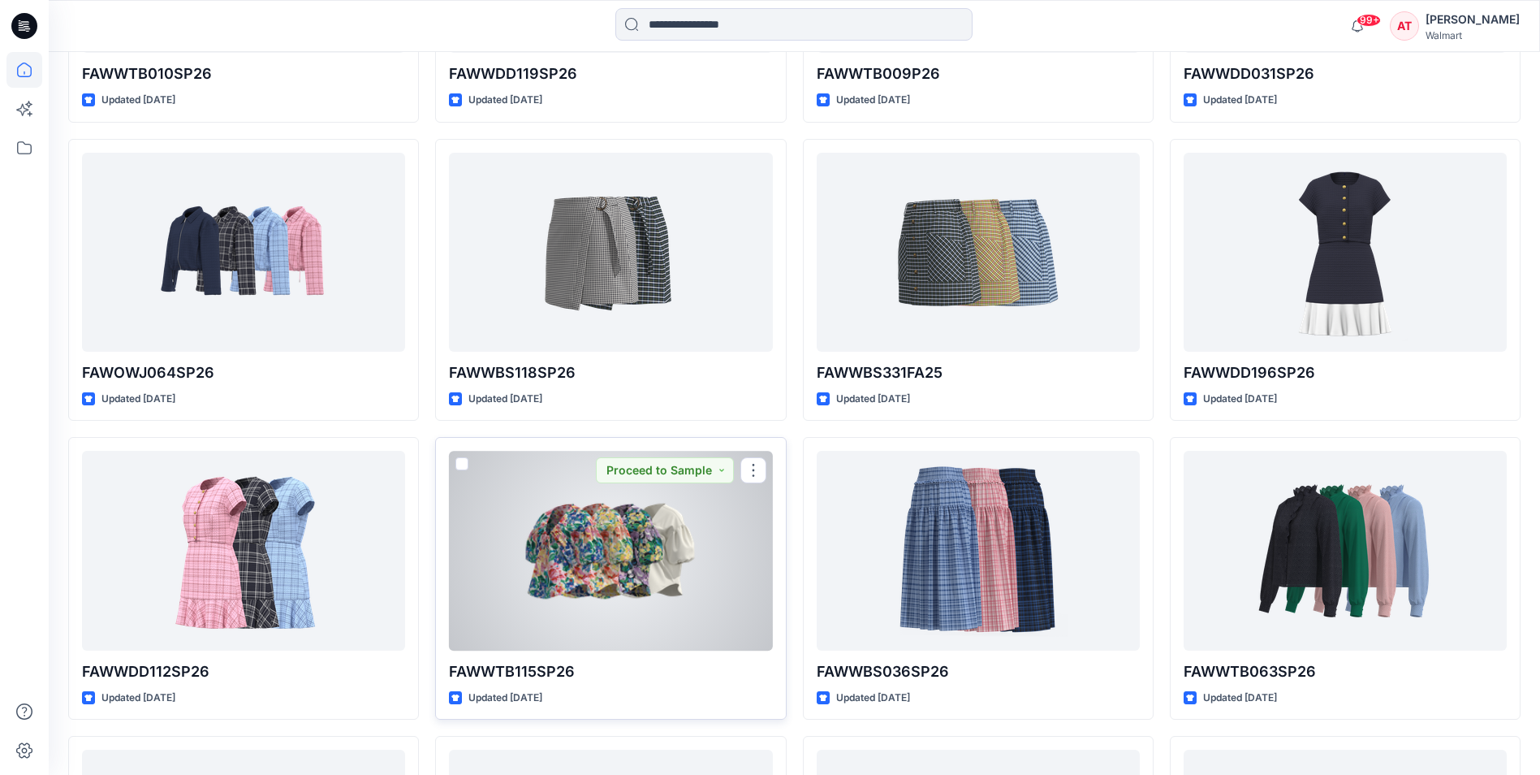
scroll to position [2133, 0]
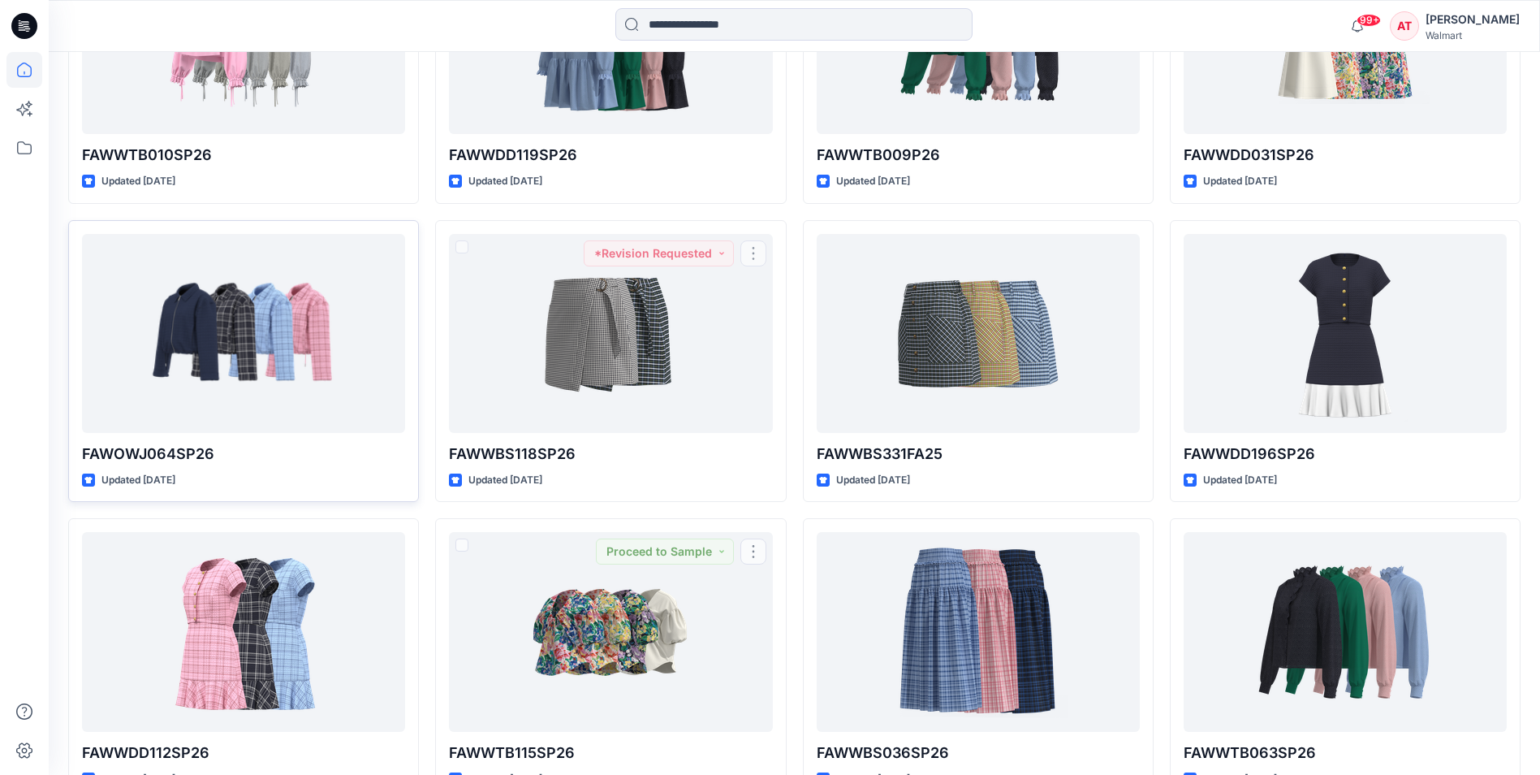
click at [251, 353] on div at bounding box center [243, 333] width 323 height 199
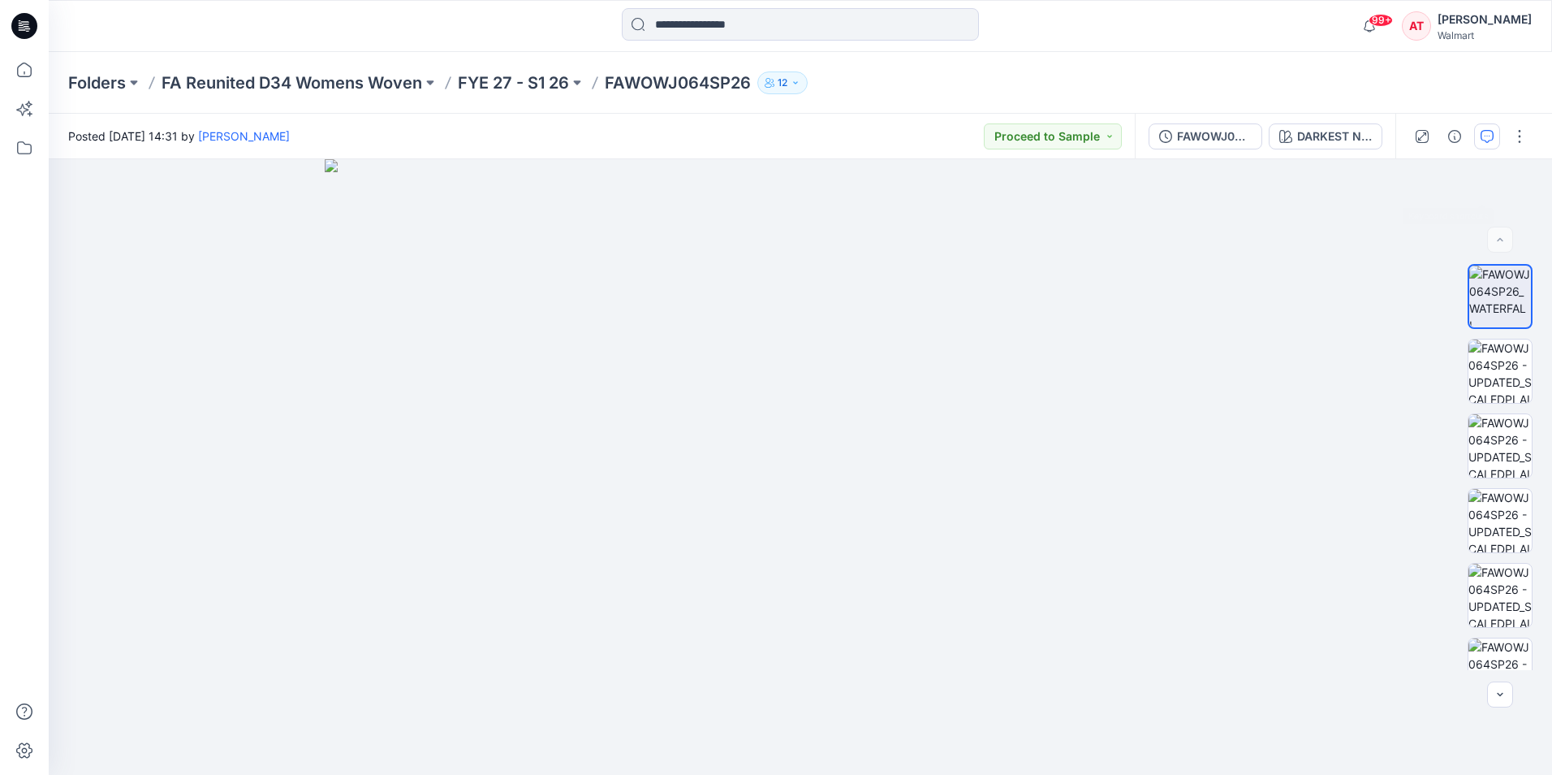
click at [1492, 125] on button "button" at bounding box center [1487, 136] width 26 height 26
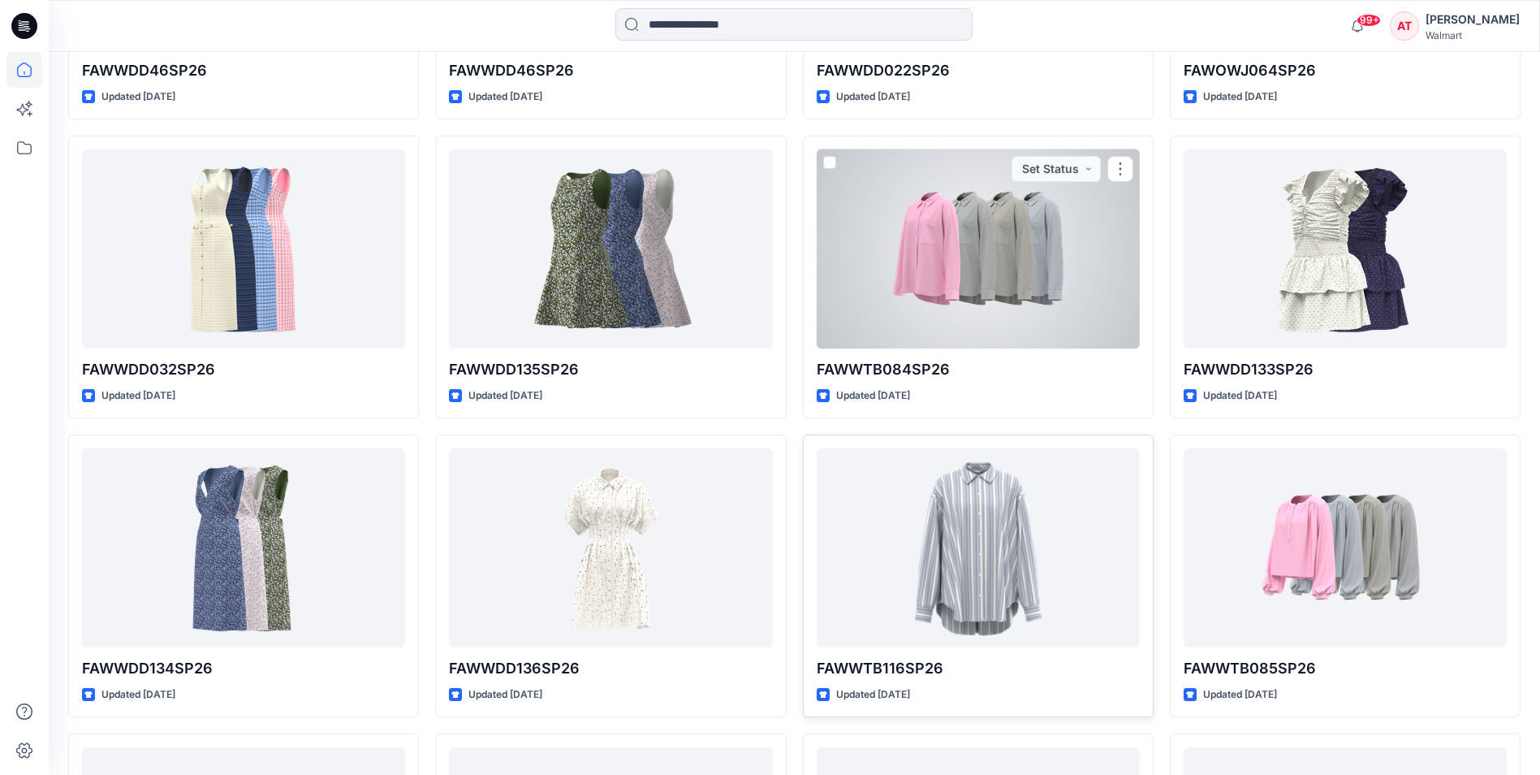
scroll to position [996, 0]
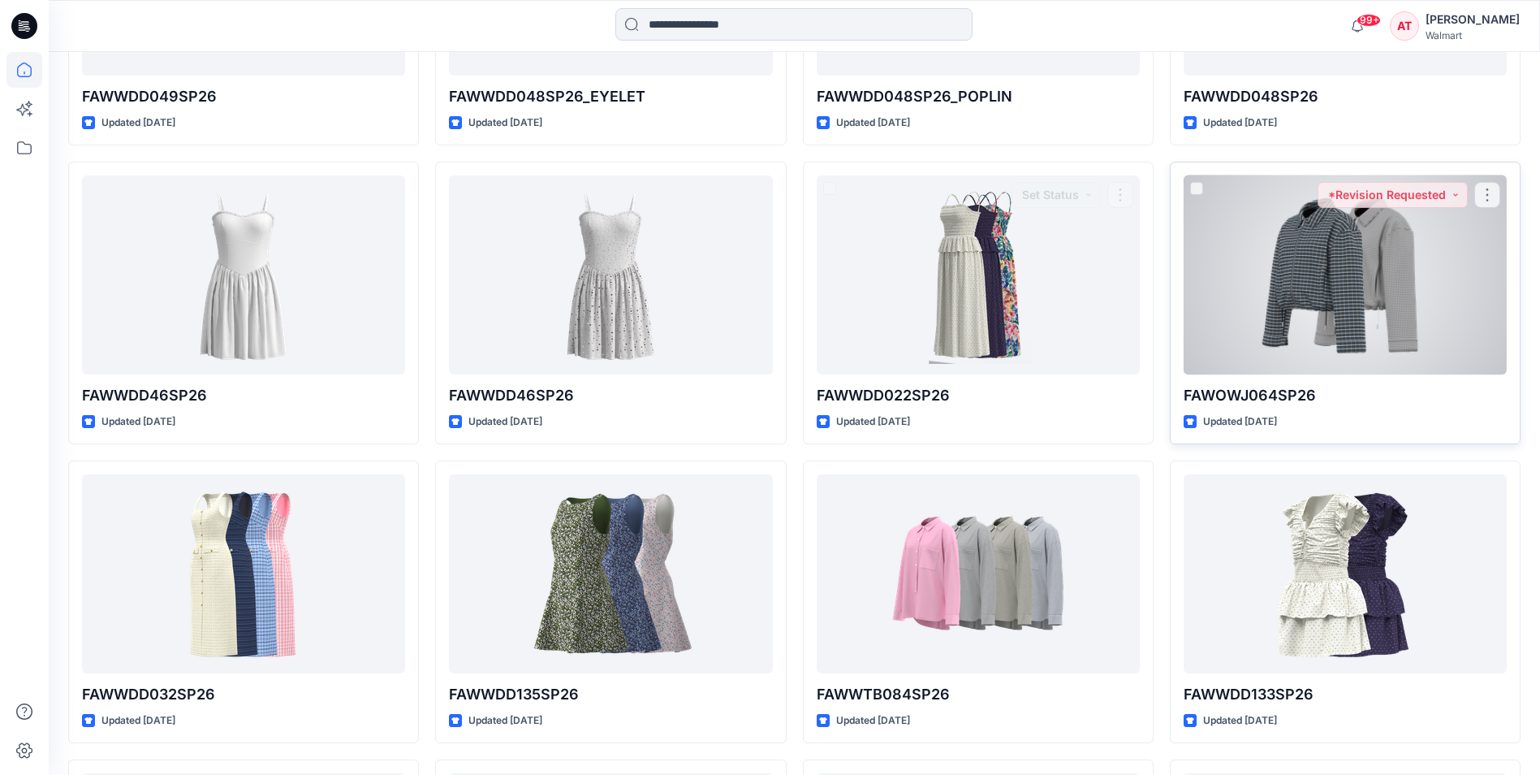
click at [1380, 240] on div at bounding box center [1345, 274] width 323 height 199
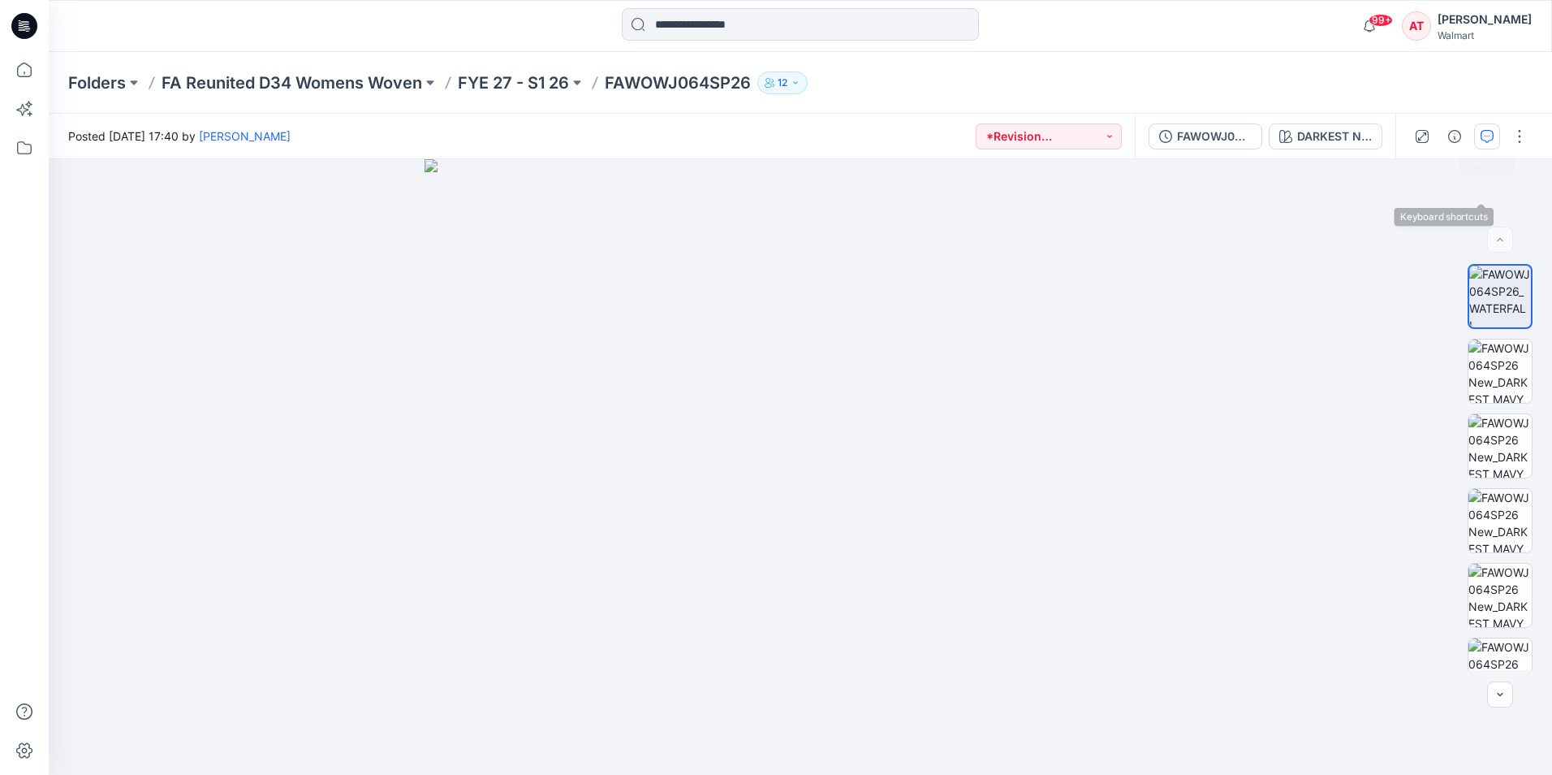
click at [1489, 135] on icon "button" at bounding box center [1487, 136] width 13 height 13
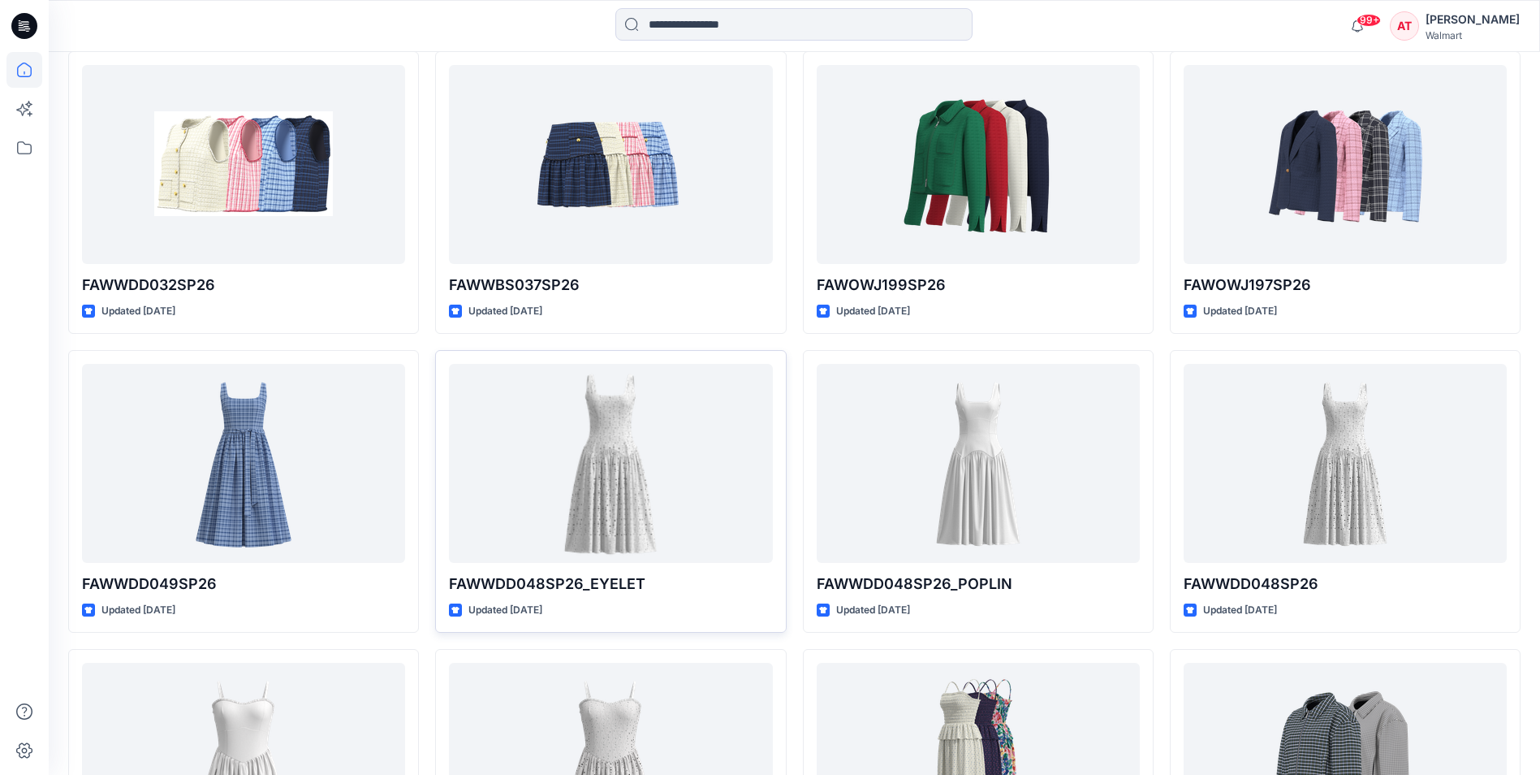
scroll to position [428, 0]
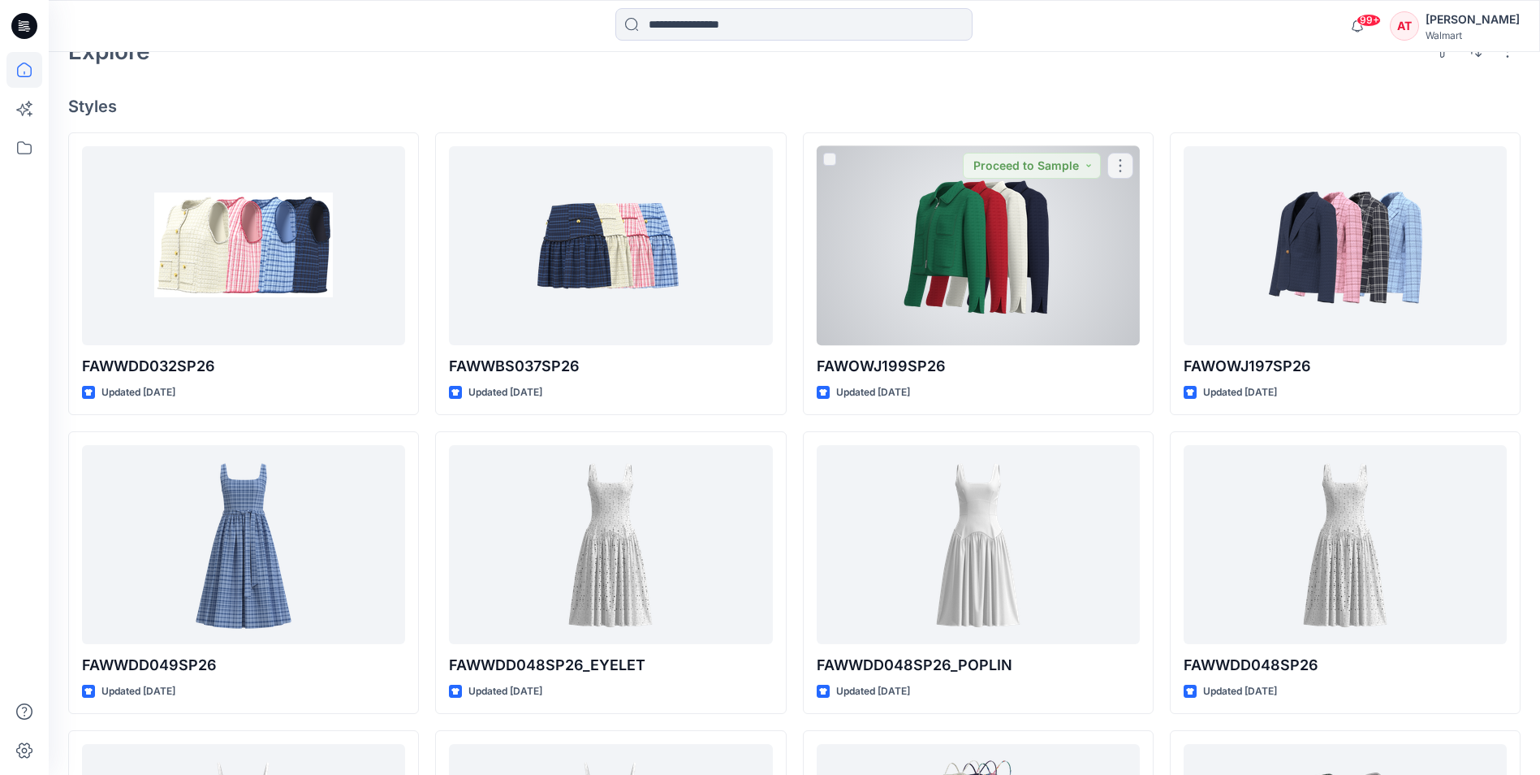
click at [1041, 307] on div at bounding box center [978, 245] width 323 height 199
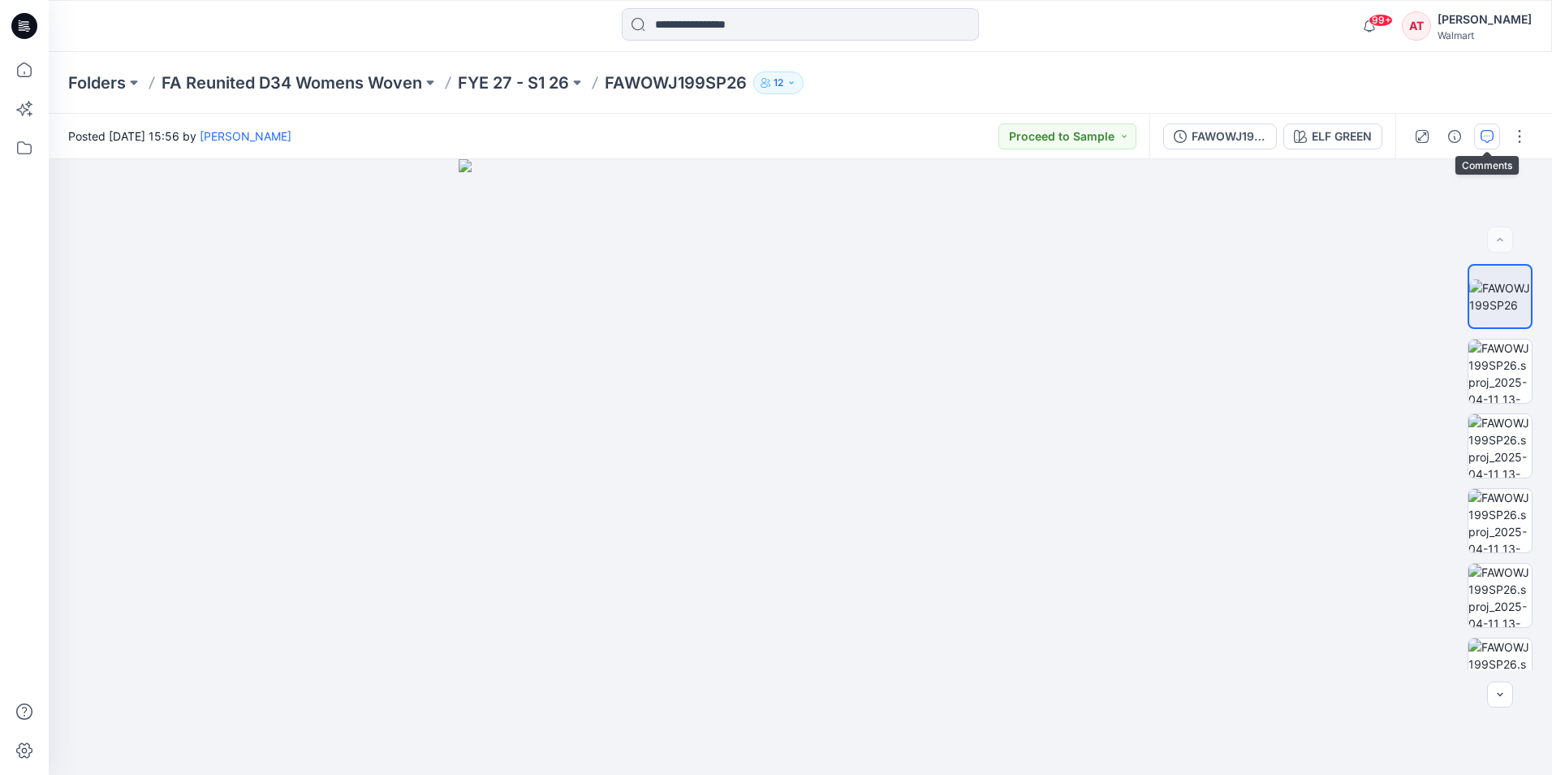
click at [1479, 138] on button "button" at bounding box center [1487, 136] width 26 height 26
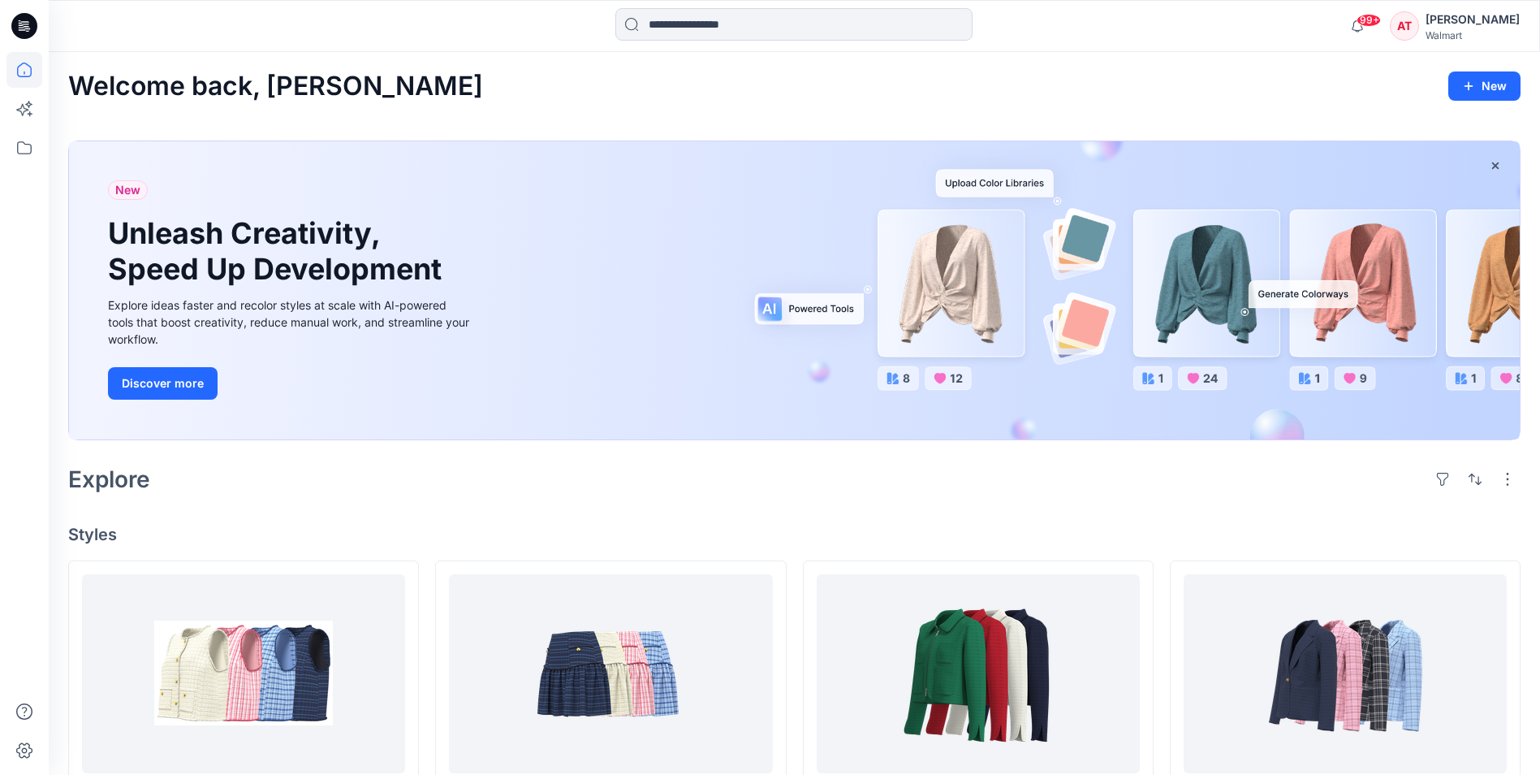
scroll to position [244, 0]
